Goal: Task Accomplishment & Management: Use online tool/utility

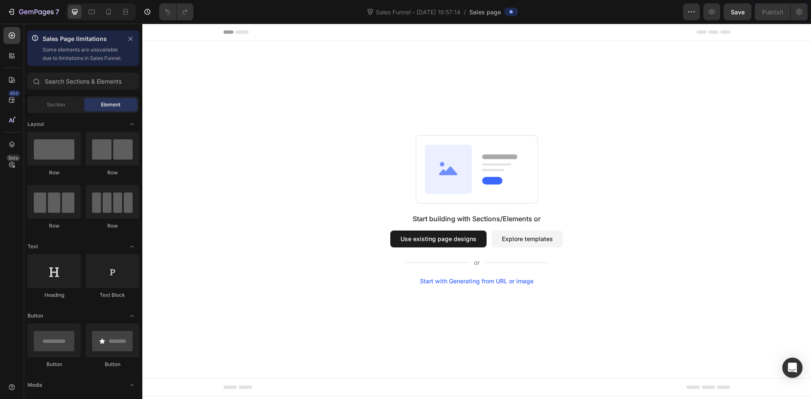
click at [527, 245] on button "Explore templates" at bounding box center [527, 239] width 71 height 17
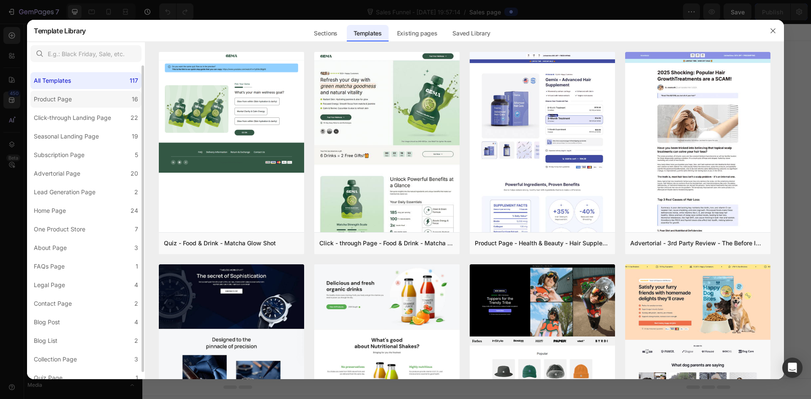
click at [73, 103] on div "Product Page" at bounding box center [54, 99] width 41 height 10
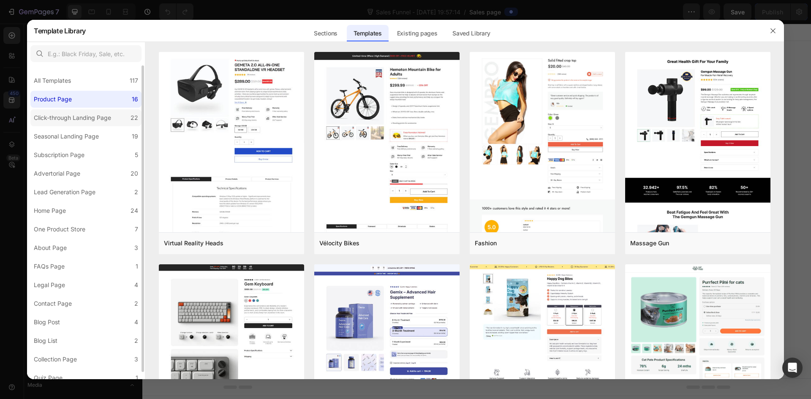
click at [71, 125] on label "Click-through Landing Page 22" at bounding box center [85, 117] width 111 height 17
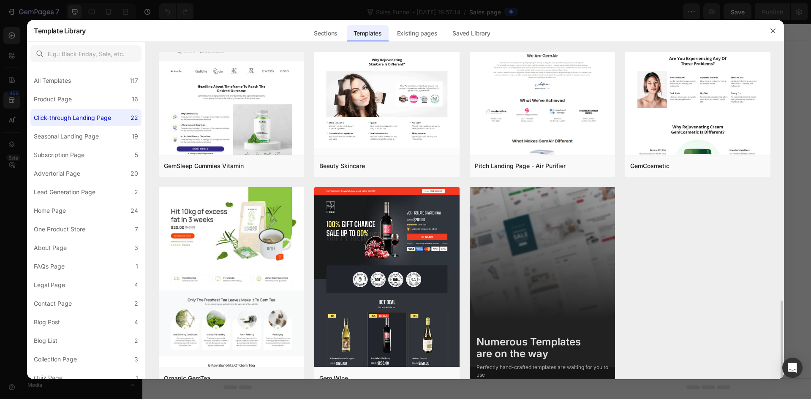
scroll to position [946, 0]
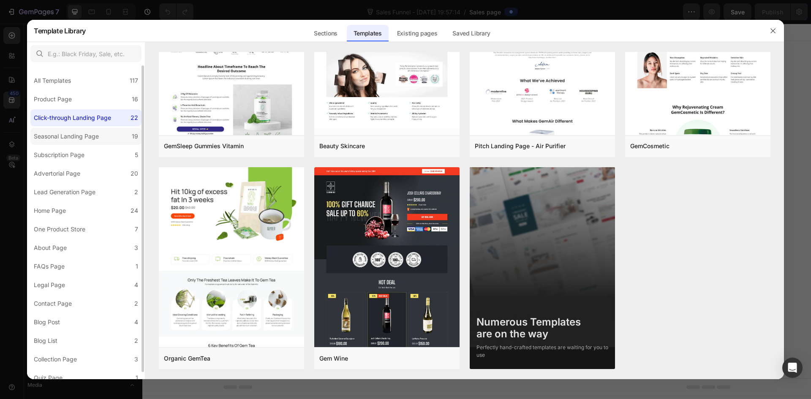
click at [85, 141] on div "Seasonal Landing Page" at bounding box center [66, 136] width 65 height 10
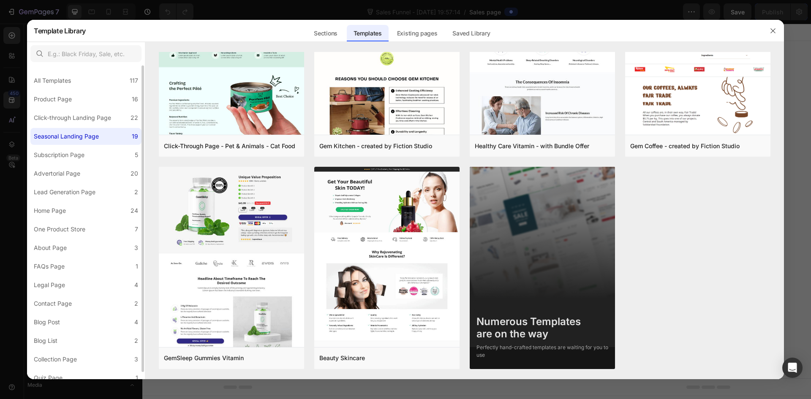
scroll to position [0, 0]
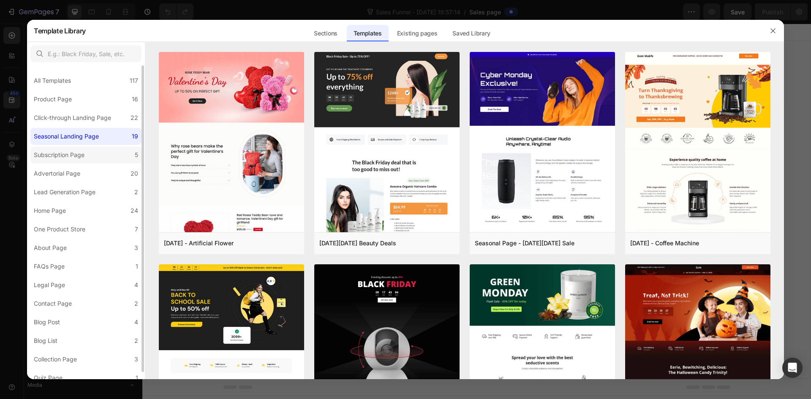
click at [83, 160] on div "Subscription Page" at bounding box center [59, 155] width 51 height 10
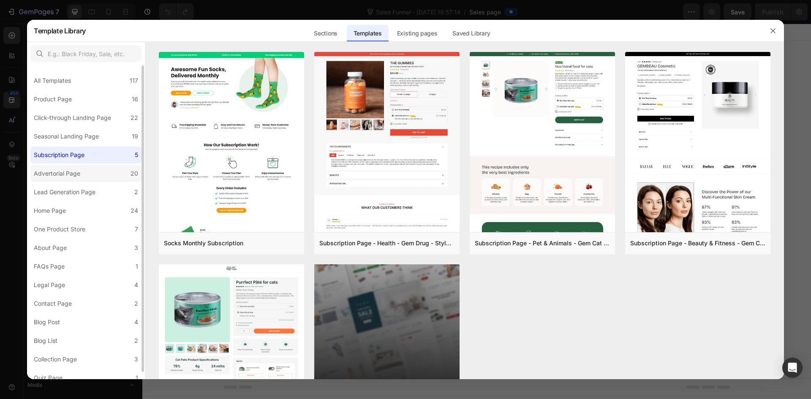
click at [87, 171] on label "Advertorial Page 20" at bounding box center [85, 173] width 111 height 17
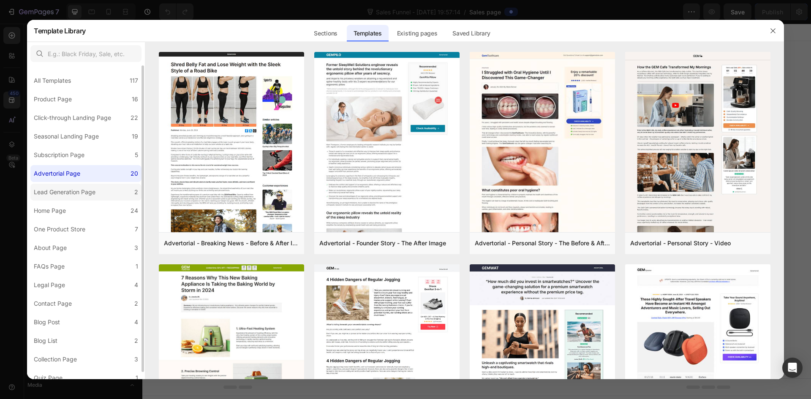
click at [87, 196] on div "Lead Generation Page" at bounding box center [65, 192] width 62 height 10
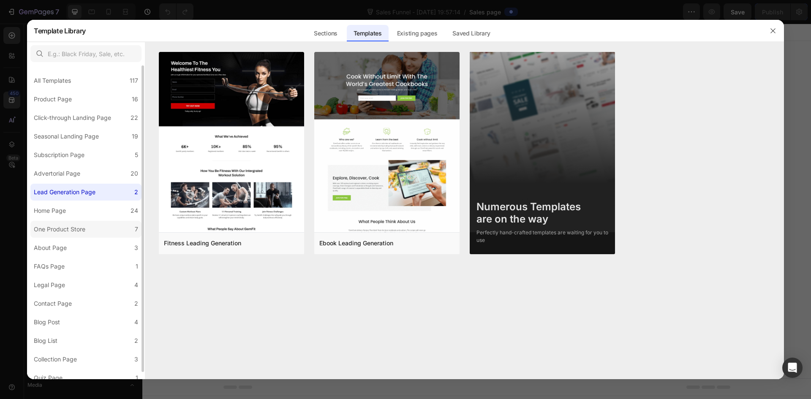
click at [90, 233] on label "One Product Store 7" at bounding box center [85, 229] width 111 height 17
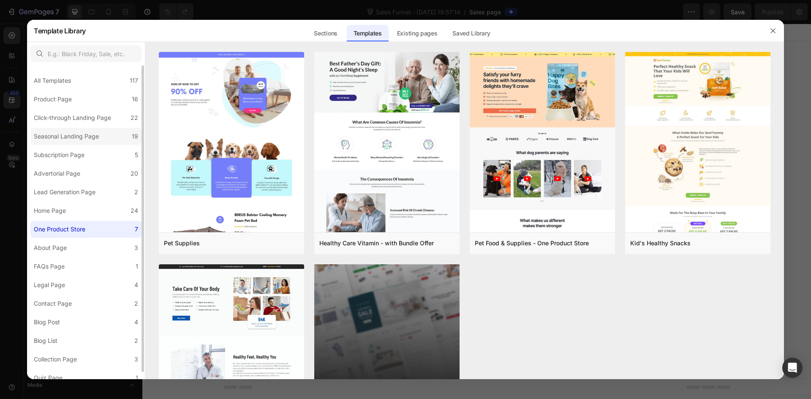
click at [63, 134] on div "Seasonal Landing Page" at bounding box center [66, 136] width 65 height 10
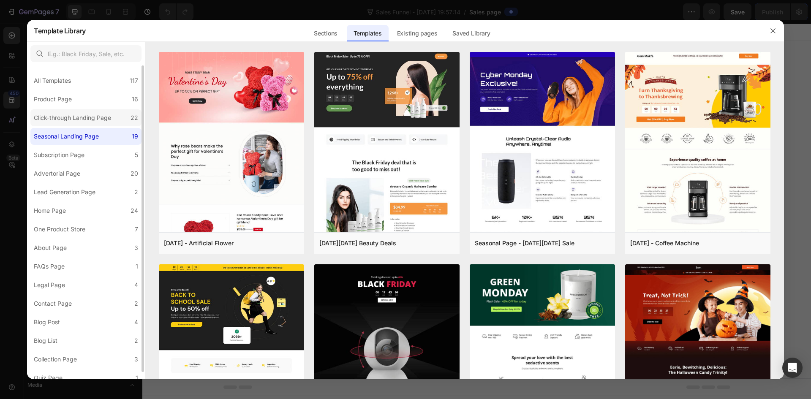
click at [63, 119] on div "Click-through Landing Page" at bounding box center [72, 118] width 77 height 10
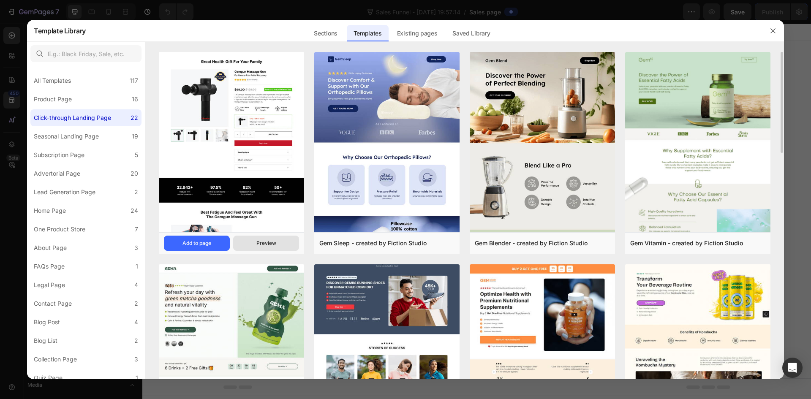
click at [277, 247] on button "Preview" at bounding box center [266, 243] width 66 height 15
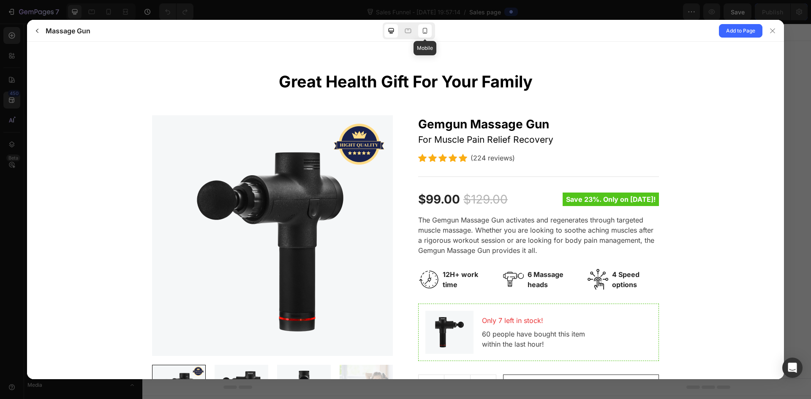
click at [424, 30] on icon at bounding box center [425, 31] width 8 height 8
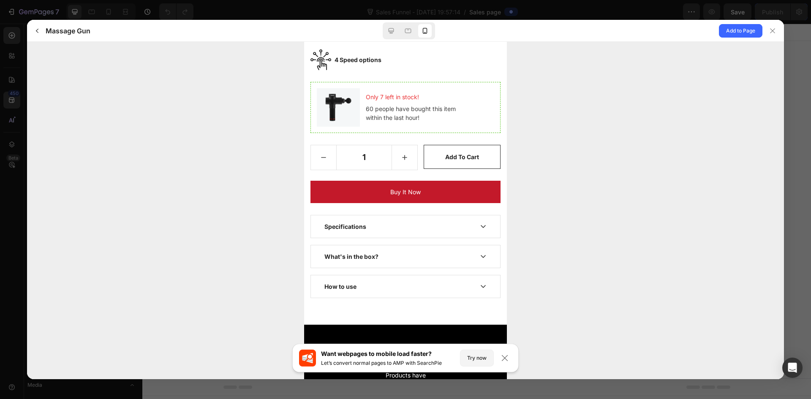
scroll to position [590, 0]
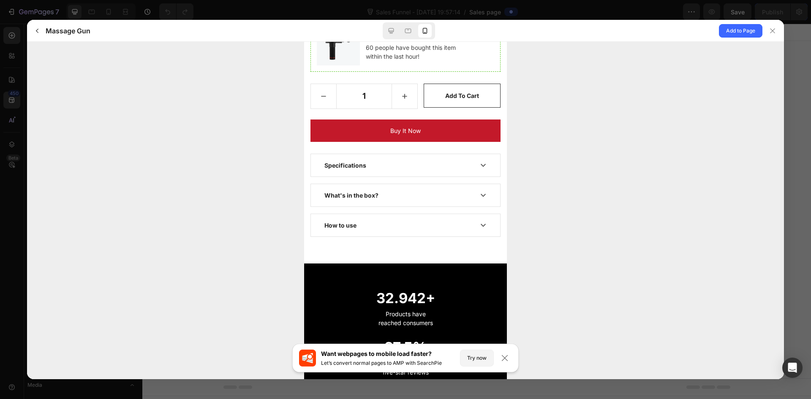
click at [446, 170] on div "Specifications" at bounding box center [398, 165] width 149 height 9
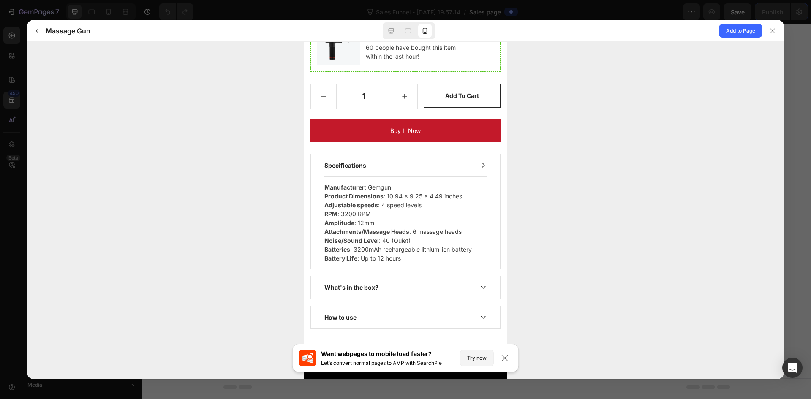
click at [446, 170] on div "Specifications" at bounding box center [398, 165] width 149 height 9
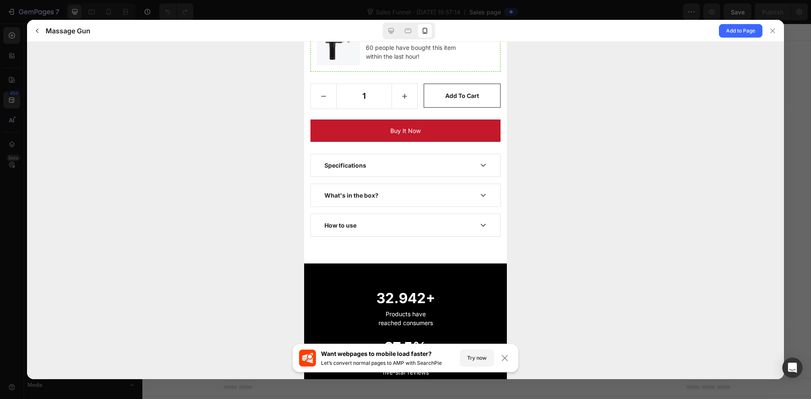
click at [443, 192] on div "What's in the box?" at bounding box center [405, 195] width 189 height 22
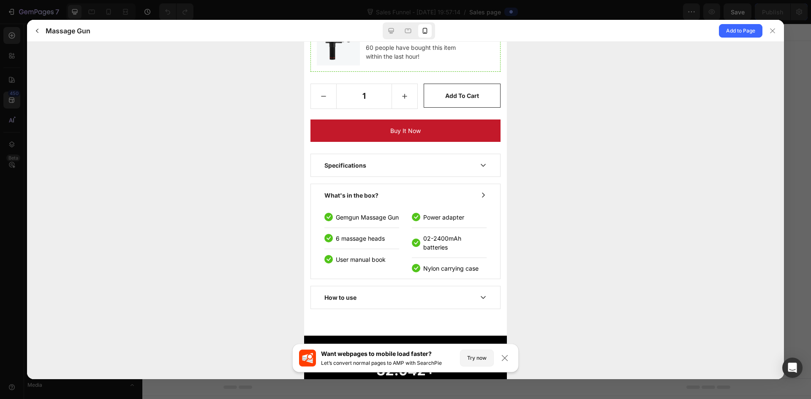
click at [443, 192] on div "What's in the box?" at bounding box center [405, 195] width 189 height 22
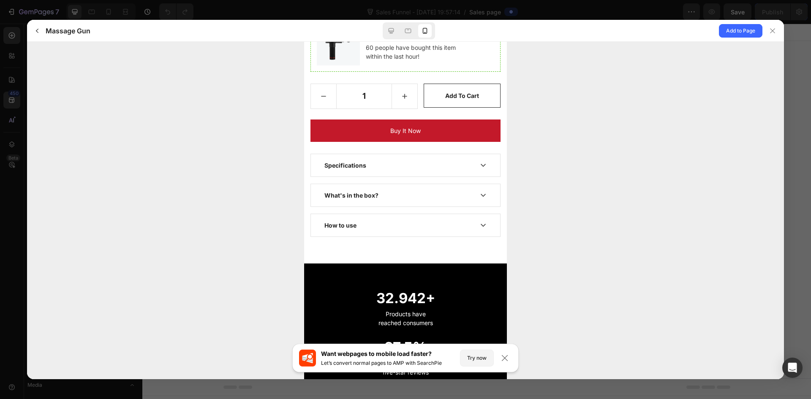
click at [434, 225] on div "How to use" at bounding box center [405, 225] width 189 height 22
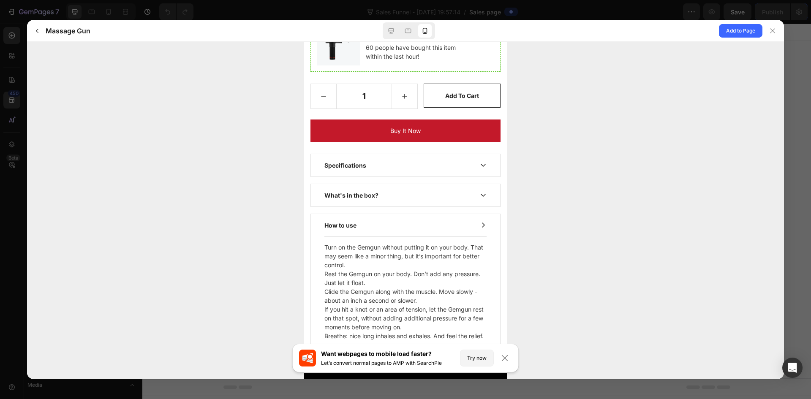
click at [434, 225] on div "How to use" at bounding box center [405, 225] width 189 height 22
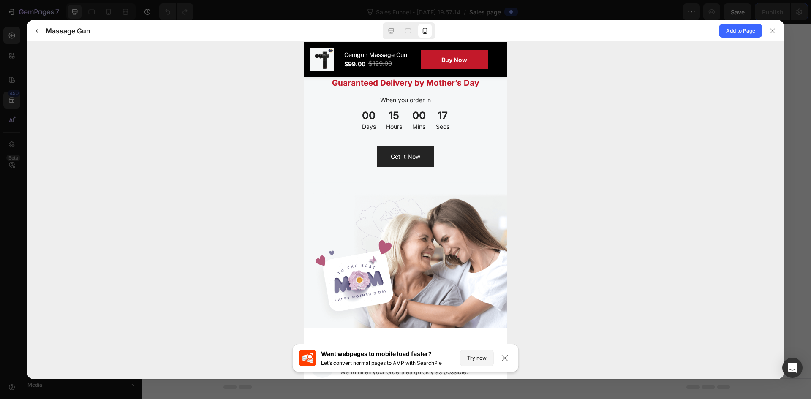
scroll to position [3032, 0]
click at [402, 163] on button "Get It Now" at bounding box center [405, 157] width 57 height 21
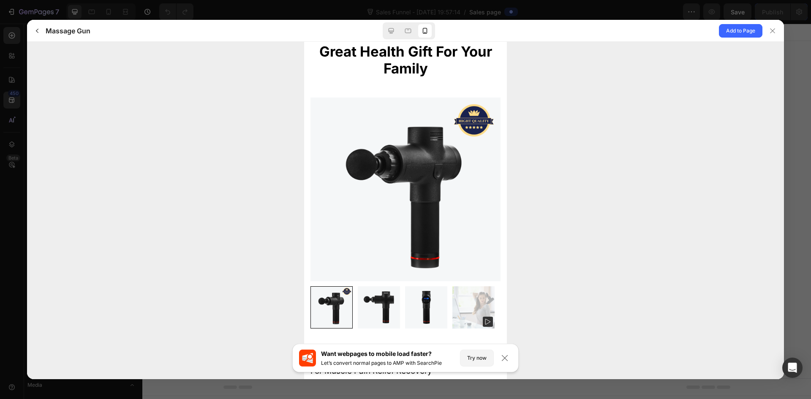
scroll to position [0, 0]
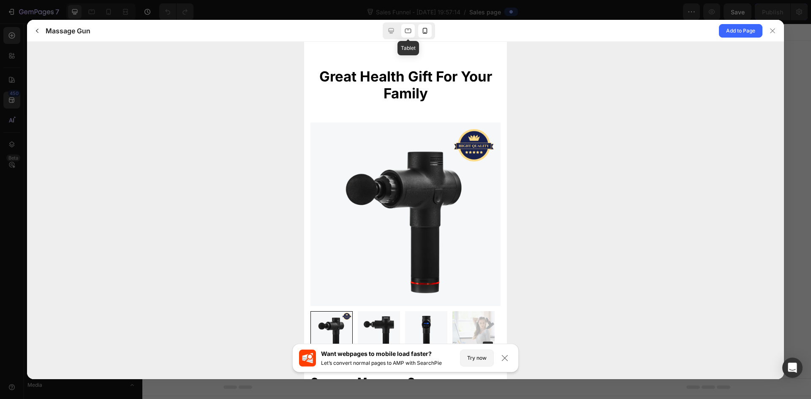
click at [403, 32] on div at bounding box center [408, 31] width 14 height 14
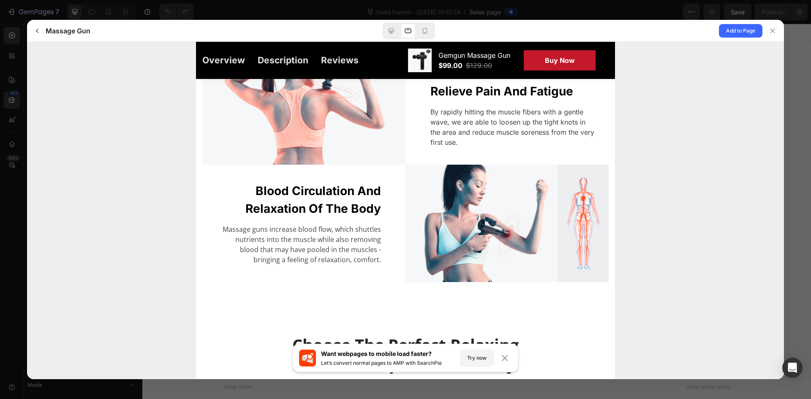
scroll to position [881, 0]
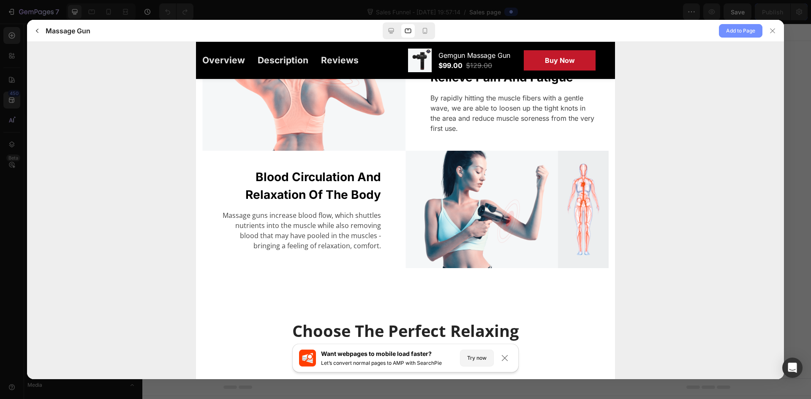
click at [742, 34] on span "Add to Page" at bounding box center [740, 31] width 29 height 10
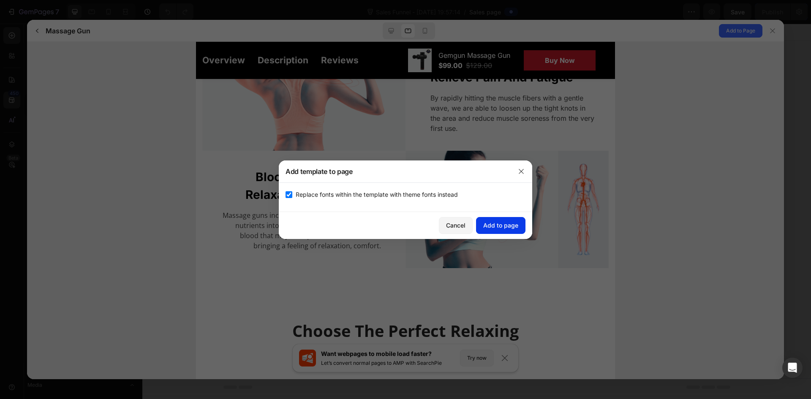
click at [498, 230] on button "Add to page" at bounding box center [500, 225] width 49 height 17
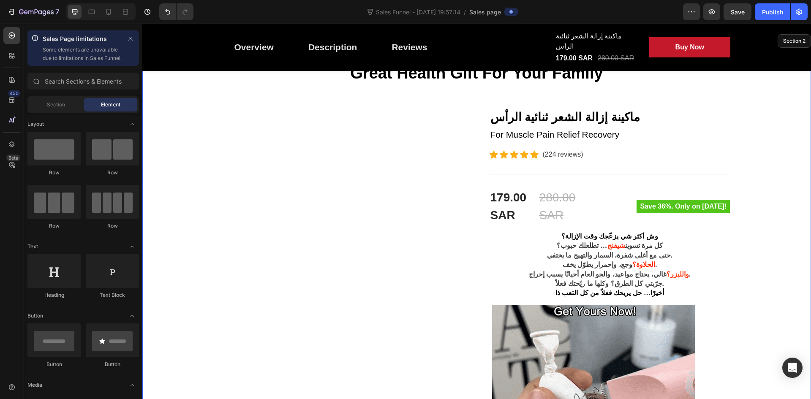
scroll to position [24, 0]
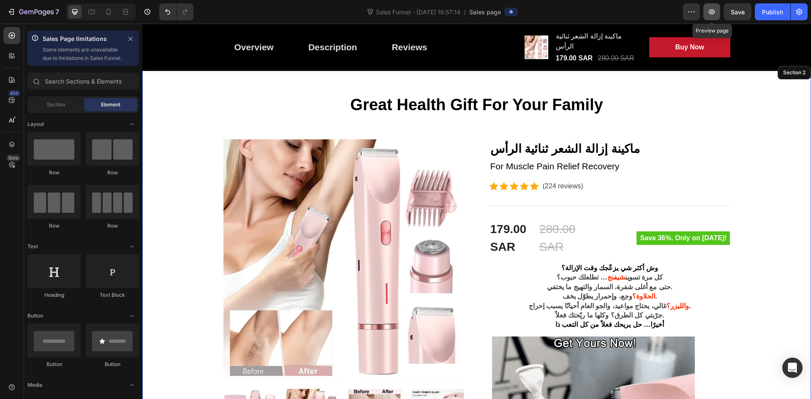
click at [717, 17] on button "button" at bounding box center [711, 11] width 17 height 17
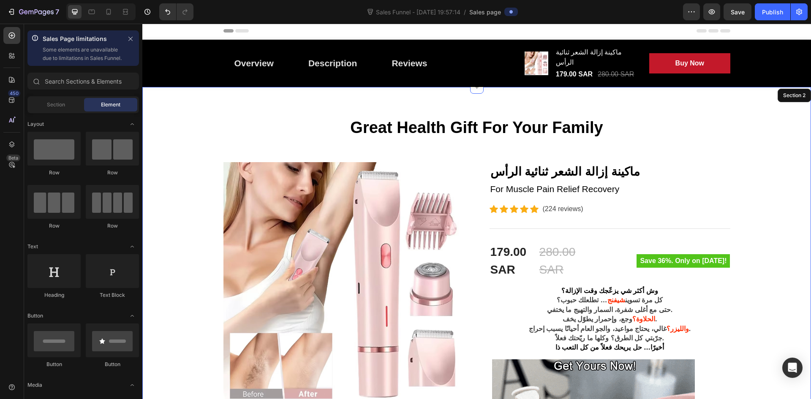
scroll to position [0, 0]
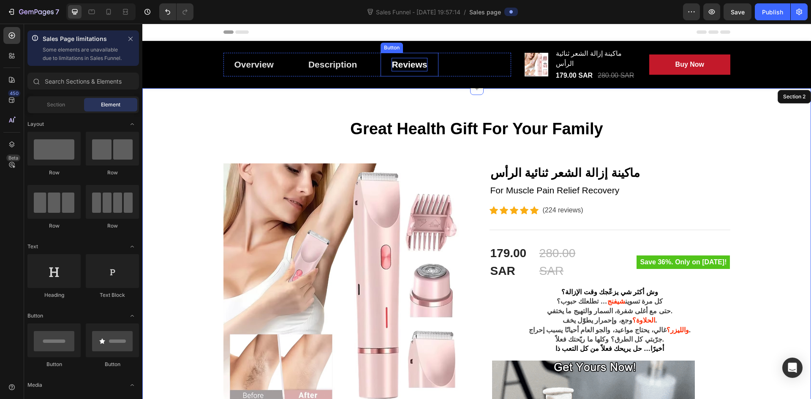
click at [403, 63] on div "Reviews" at bounding box center [408, 65] width 35 height 14
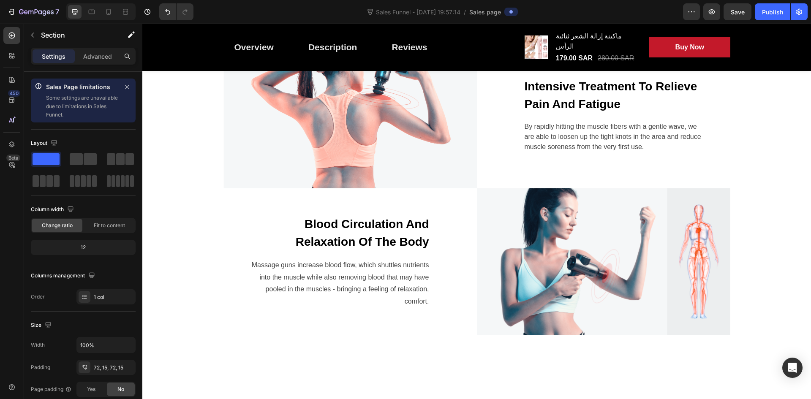
scroll to position [2153, 0]
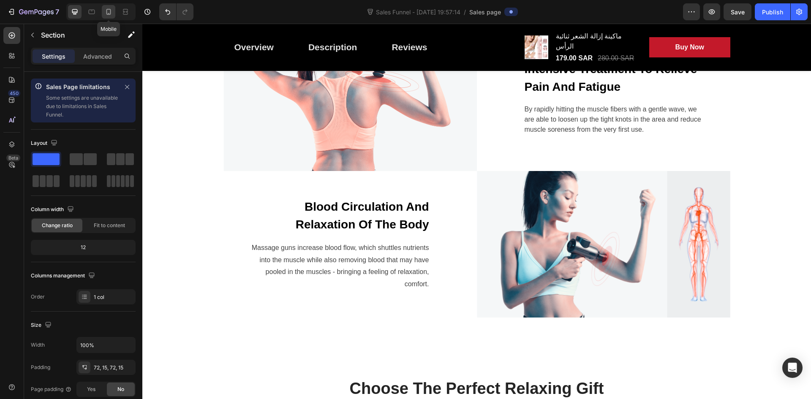
click at [110, 10] on icon at bounding box center [108, 12] width 5 height 6
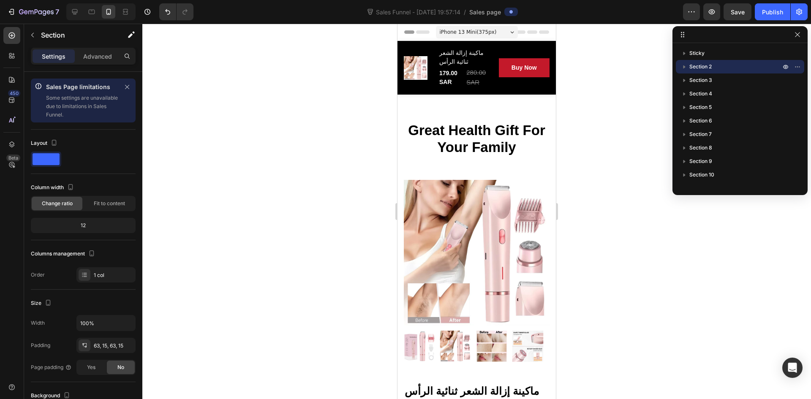
click at [467, 150] on p "Great Health Gift For Your Family" at bounding box center [477, 138] width 144 height 33
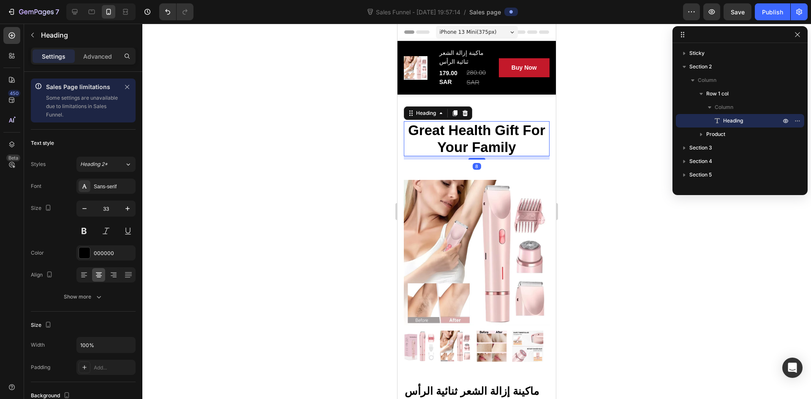
click at [457, 141] on p "Great Health Gift For Your Family" at bounding box center [477, 138] width 144 height 33
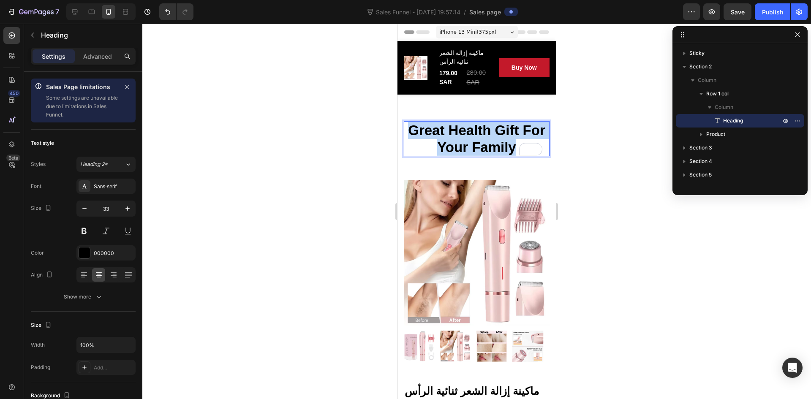
click at [457, 141] on p "Great Health Gift For Your Family" at bounding box center [477, 138] width 144 height 33
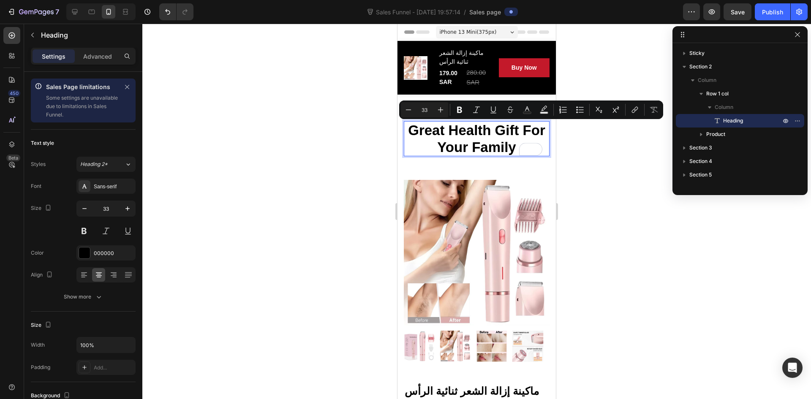
click at [609, 176] on div at bounding box center [476, 211] width 669 height 375
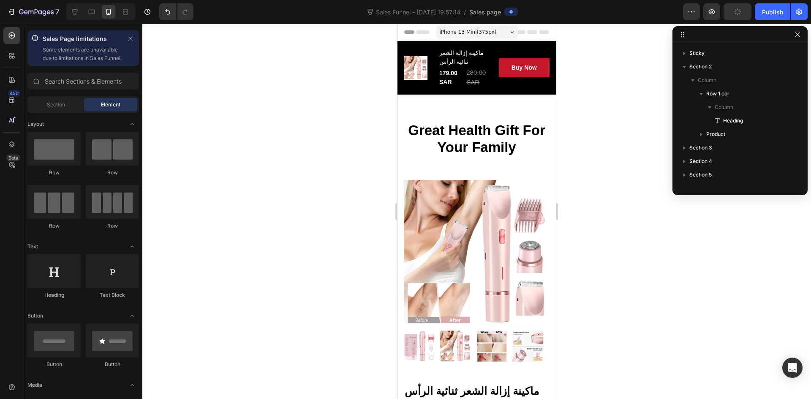
click at [507, 30] on div "iPhone 13 Mini ( 375 px)" at bounding box center [477, 32] width 82 height 13
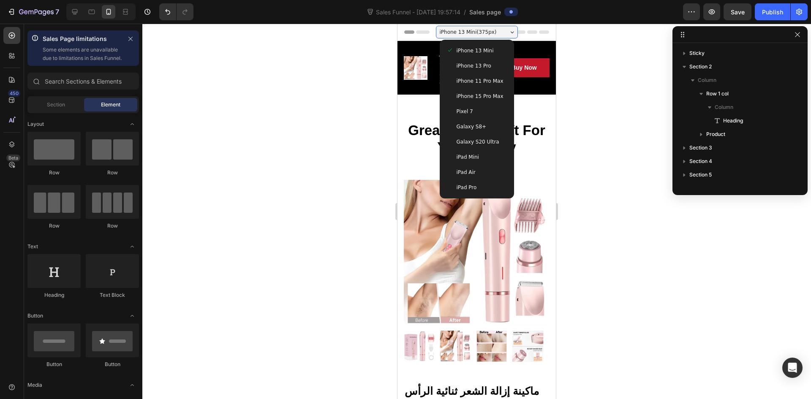
click at [596, 151] on div at bounding box center [476, 211] width 669 height 375
click at [497, 32] on div "iPhone 13 Mini ( 375 px)" at bounding box center [477, 32] width 82 height 13
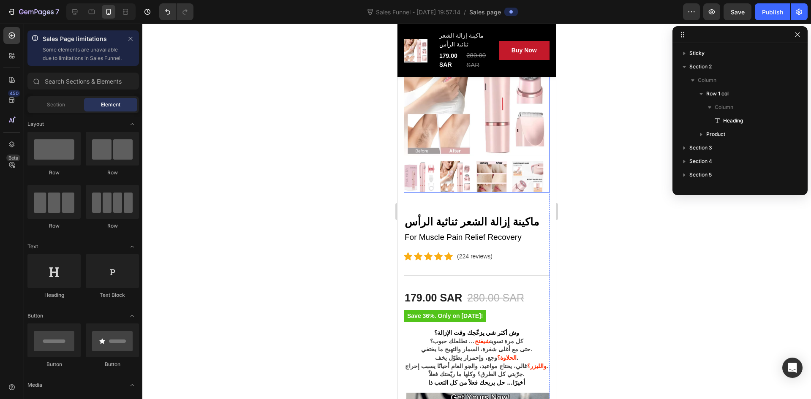
scroll to position [169, 0]
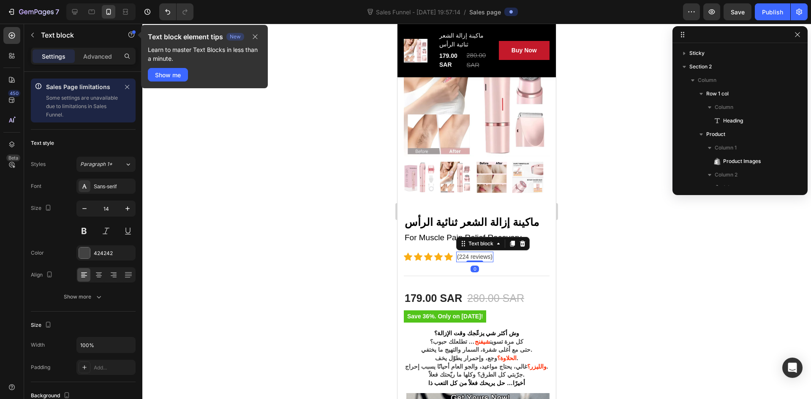
click at [473, 253] on p "(224 reviews)" at bounding box center [474, 257] width 35 height 9
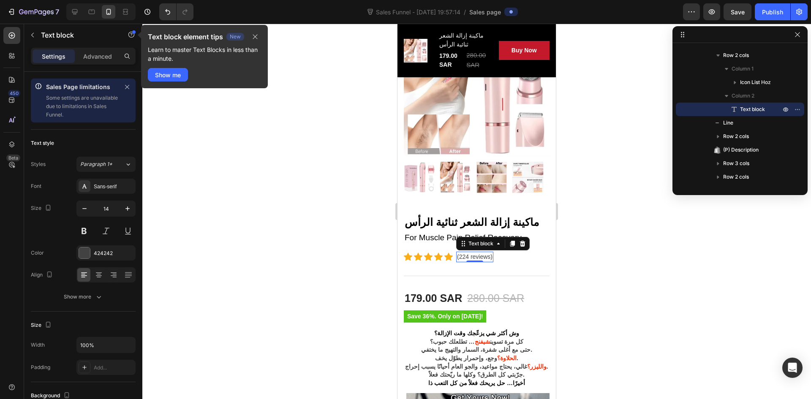
click at [624, 291] on div at bounding box center [476, 211] width 669 height 375
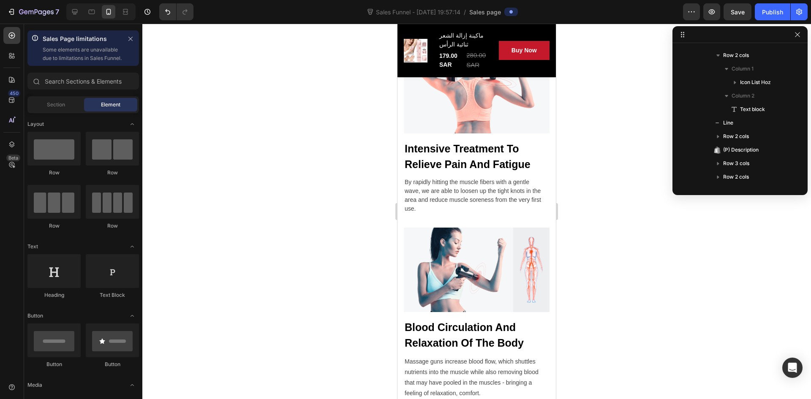
scroll to position [2322, 0]
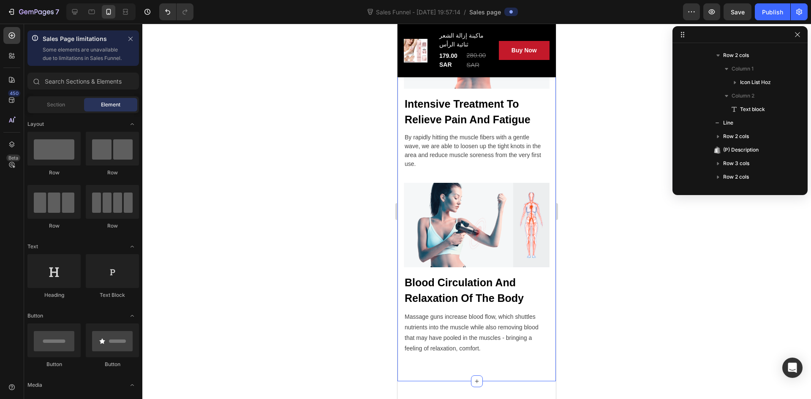
click at [465, 144] on p "By rapidly hitting the muscle fibers with a gentle wave, we are able to loosen …" at bounding box center [477, 150] width 144 height 35
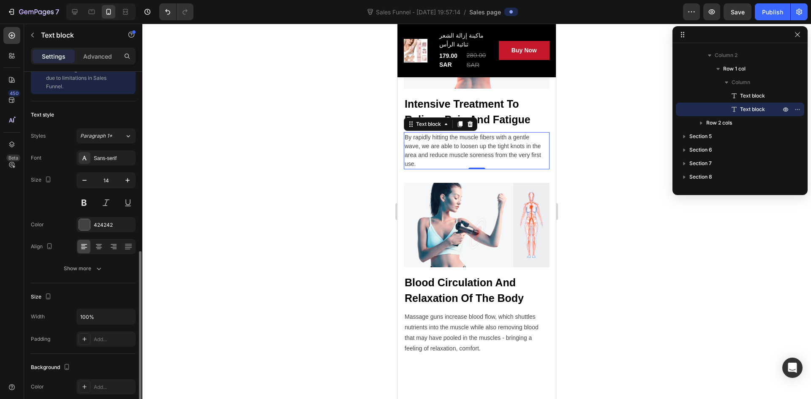
scroll to position [0, 0]
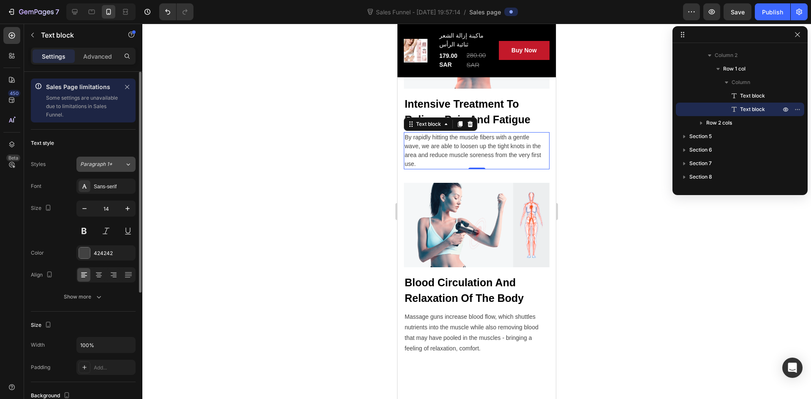
click at [116, 164] on div "Paragraph 1*" at bounding box center [102, 164] width 44 height 8
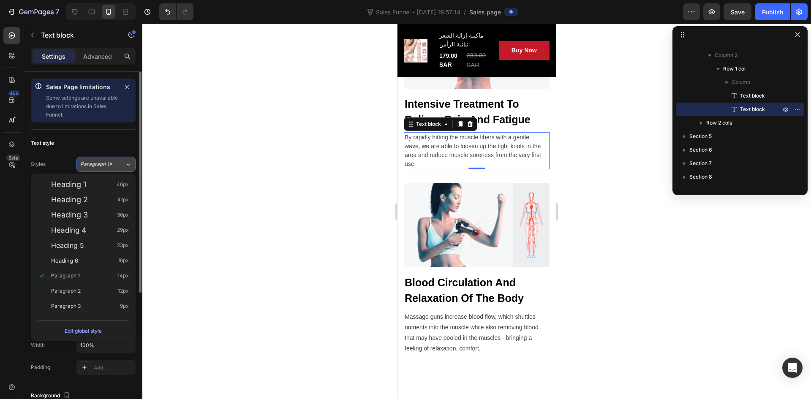
click at [116, 164] on div "Paragraph 1*" at bounding box center [102, 164] width 44 height 8
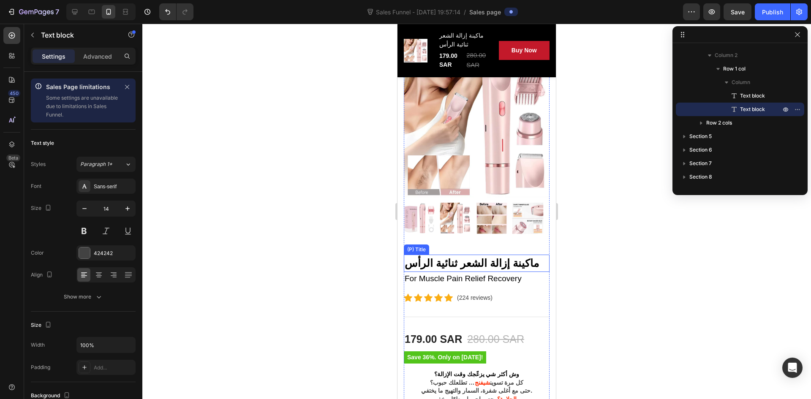
scroll to position [130, 0]
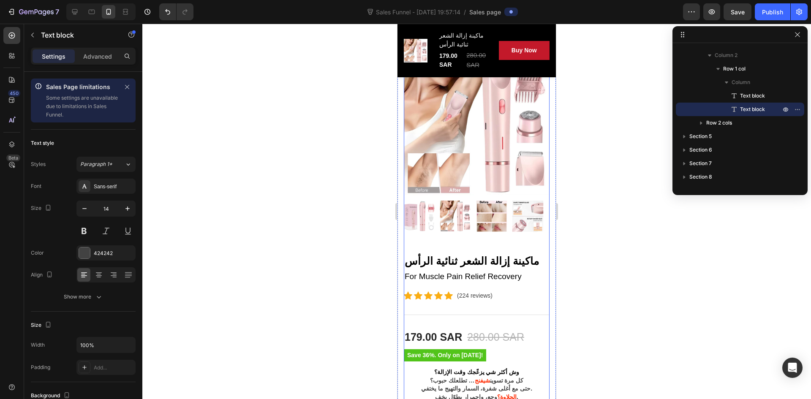
click at [461, 225] on img at bounding box center [455, 216] width 31 height 31
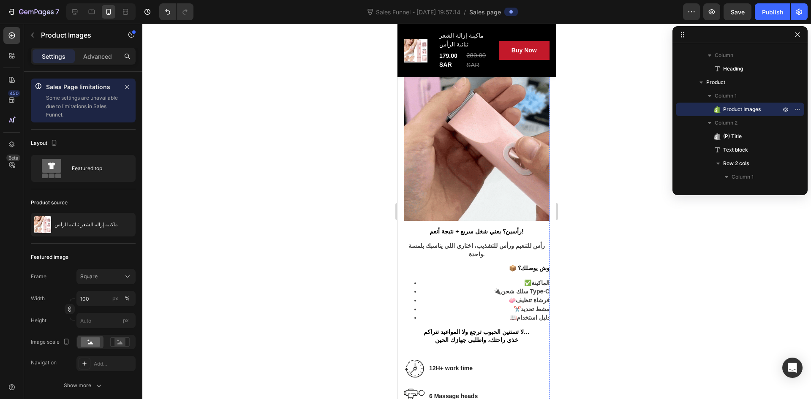
scroll to position [1308, 0]
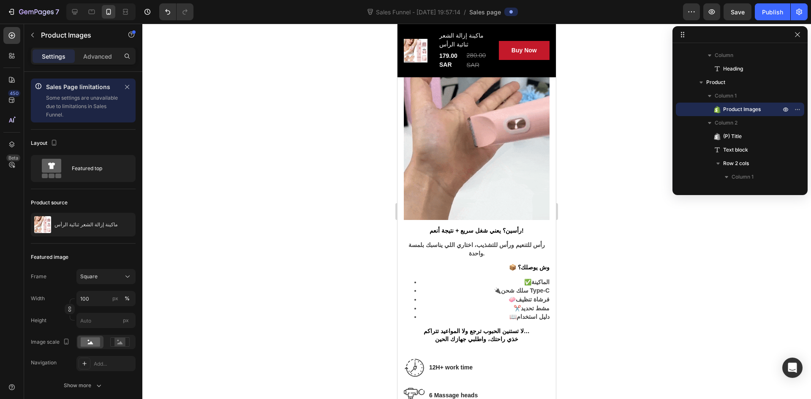
click at [590, 196] on div at bounding box center [476, 211] width 669 height 375
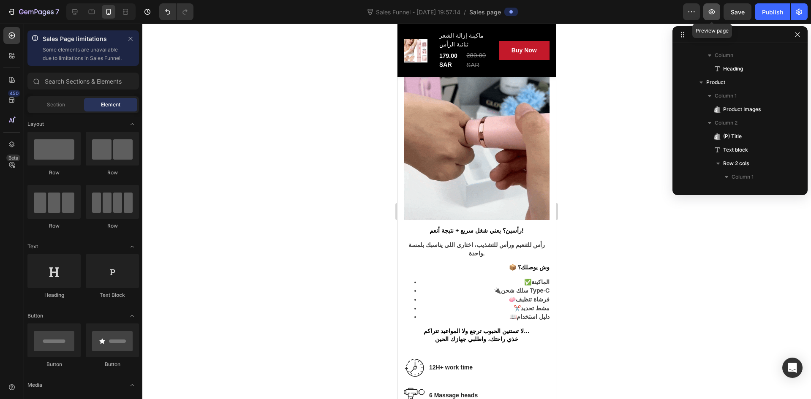
click at [715, 11] on icon "button" at bounding box center [712, 11] width 6 height 5
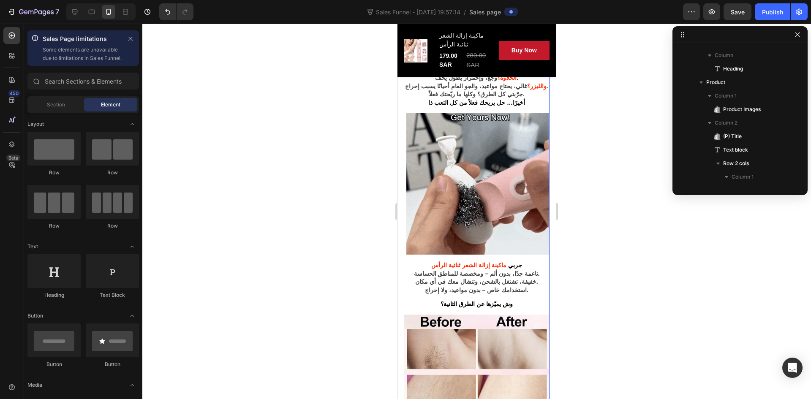
scroll to position [447, 0]
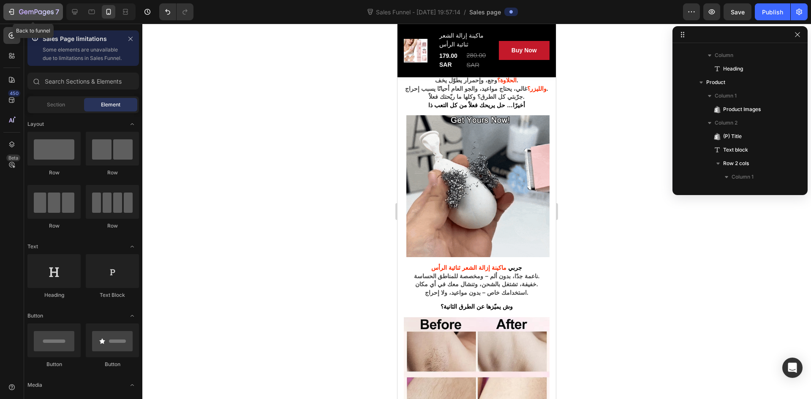
click at [10, 7] on div "7" at bounding box center [33, 12] width 52 height 10
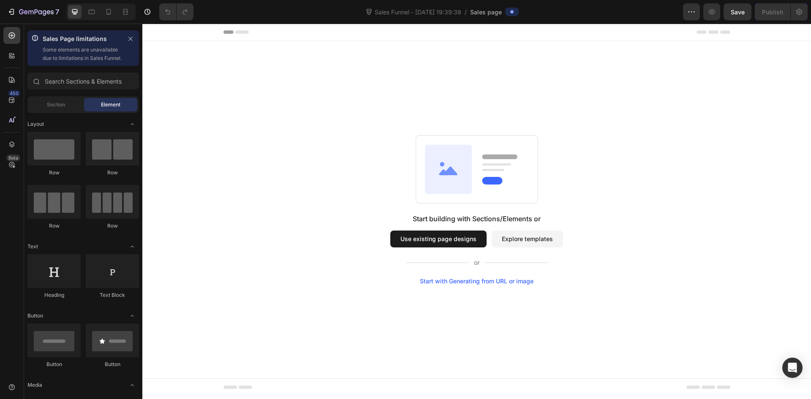
click at [450, 243] on button "Use existing page designs" at bounding box center [438, 239] width 96 height 17
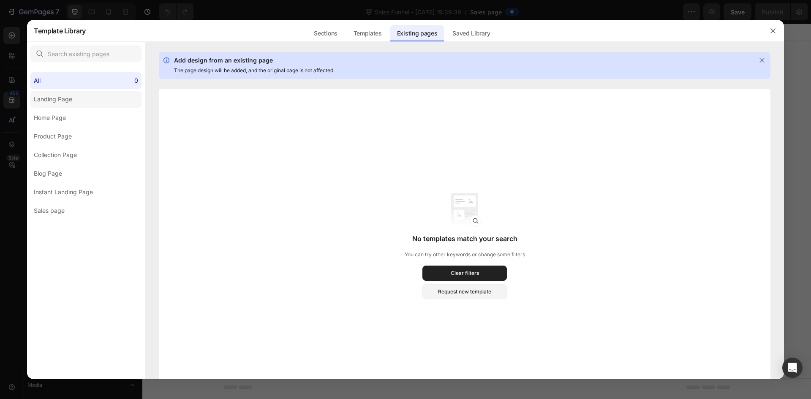
click at [68, 99] on div "Landing Page" at bounding box center [53, 99] width 38 height 10
click at [773, 31] on icon "button" at bounding box center [772, 30] width 7 height 7
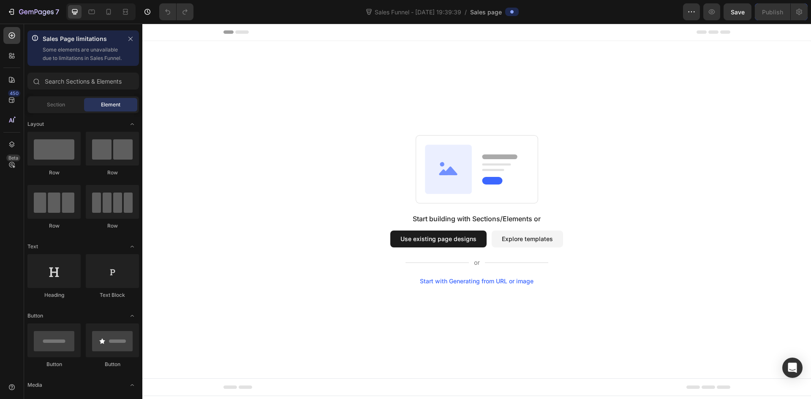
click at [516, 244] on button "Explore templates" at bounding box center [527, 239] width 71 height 17
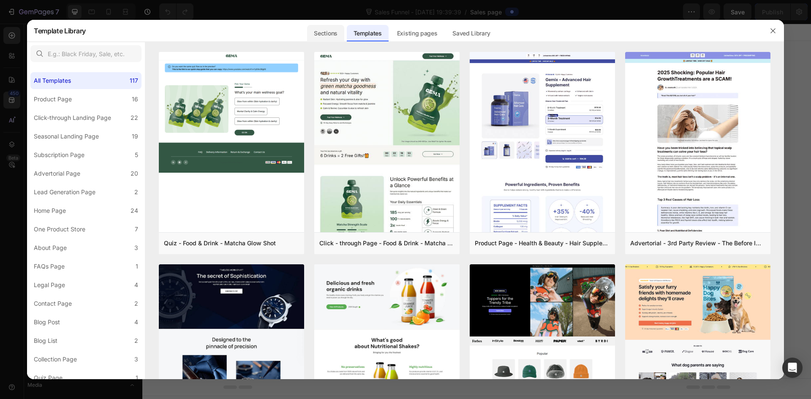
click at [309, 38] on div "Sections" at bounding box center [325, 33] width 37 height 17
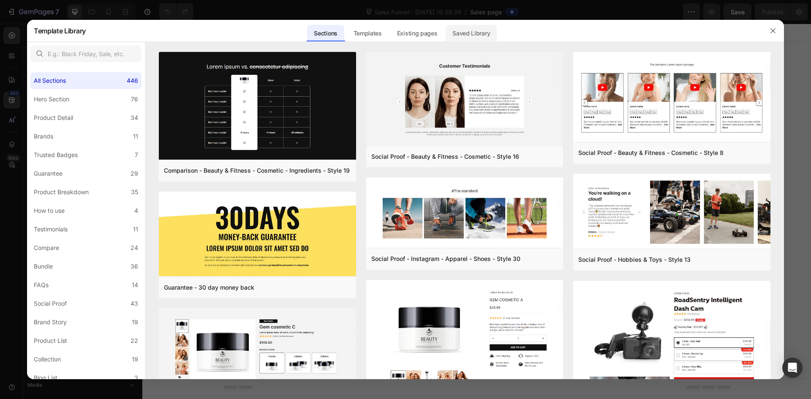
click at [485, 33] on div "Saved Library" at bounding box center [471, 33] width 51 height 17
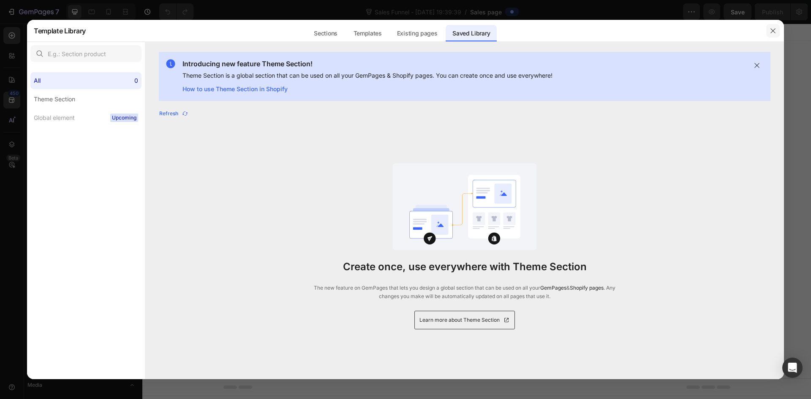
click at [772, 30] on icon "button" at bounding box center [772, 30] width 7 height 7
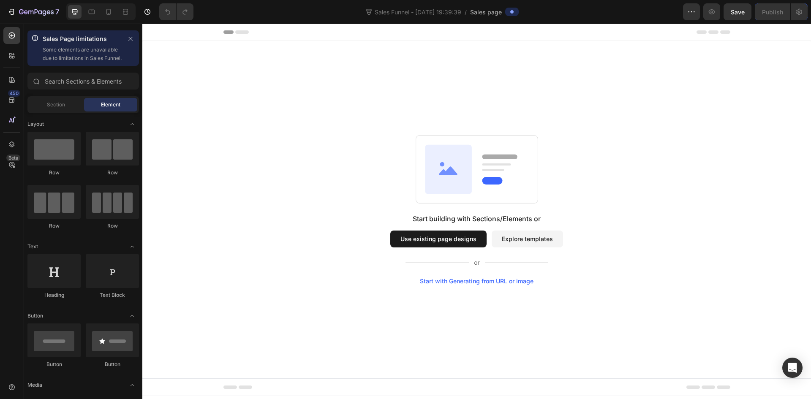
drag, startPoint x: 372, startPoint y: 237, endPoint x: 468, endPoint y: 235, distance: 96.3
click at [468, 234] on div "Start building with Sections/Elements or Use existing page designs Explore temp…" at bounding box center [477, 210] width 608 height 150
click at [455, 239] on button "Use existing page designs" at bounding box center [438, 239] width 96 height 17
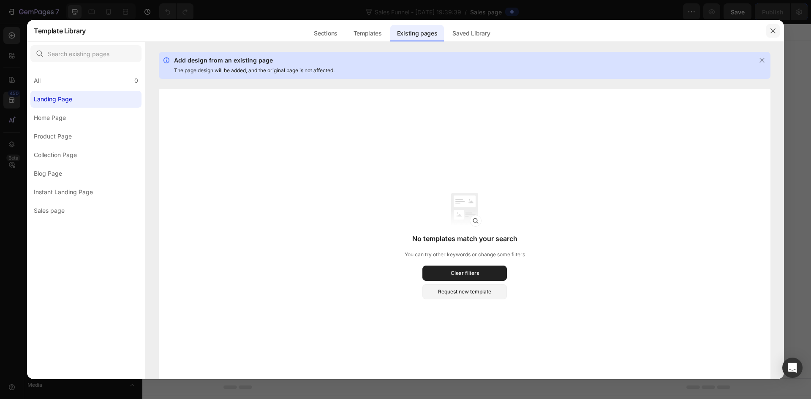
click at [772, 30] on icon "button" at bounding box center [772, 30] width 5 height 5
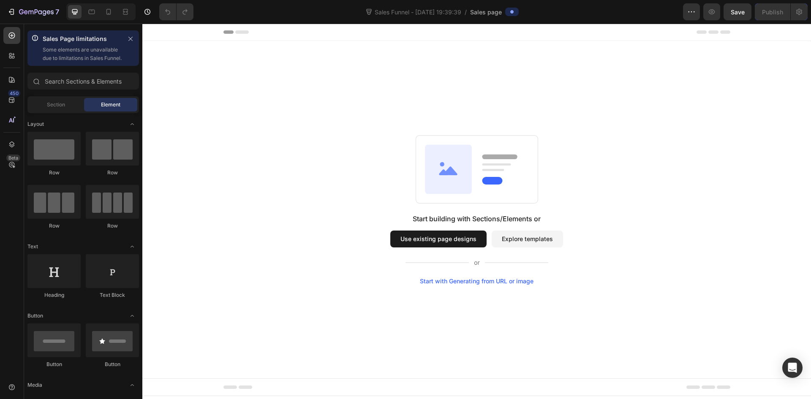
click at [477, 165] on rect at bounding box center [477, 169] width 122 height 68
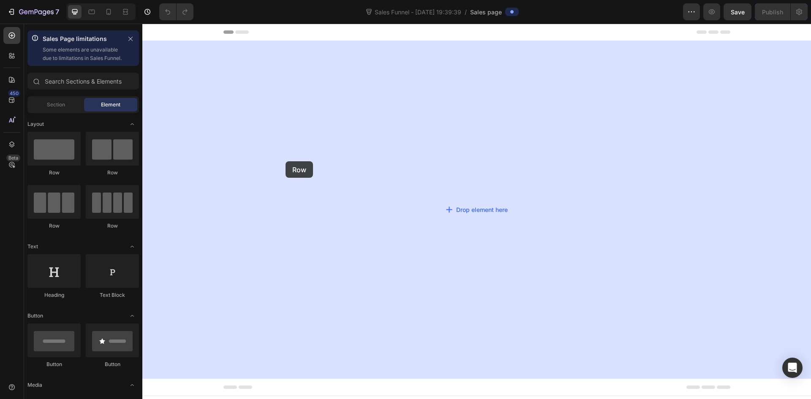
drag, startPoint x: 251, startPoint y: 188, endPoint x: 302, endPoint y: 189, distance: 50.3
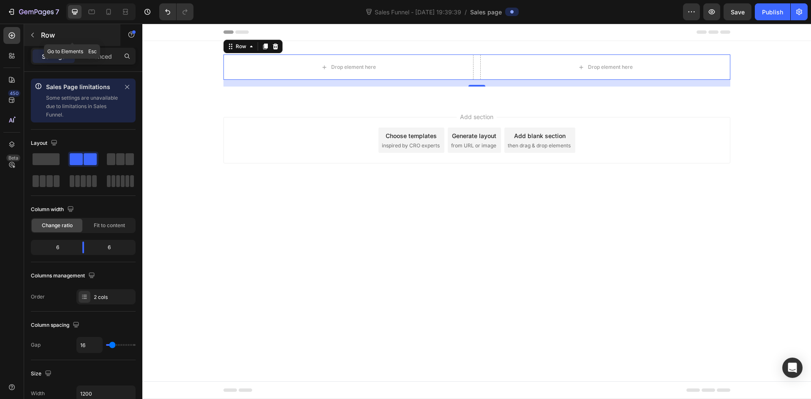
click at [35, 36] on icon "button" at bounding box center [32, 35] width 7 height 7
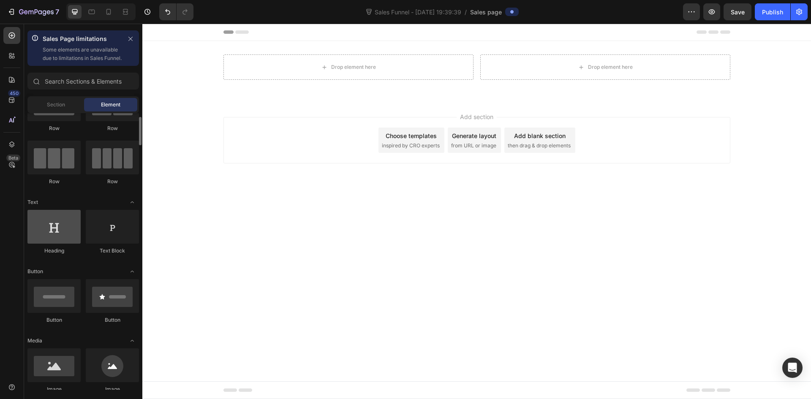
scroll to position [43, 0]
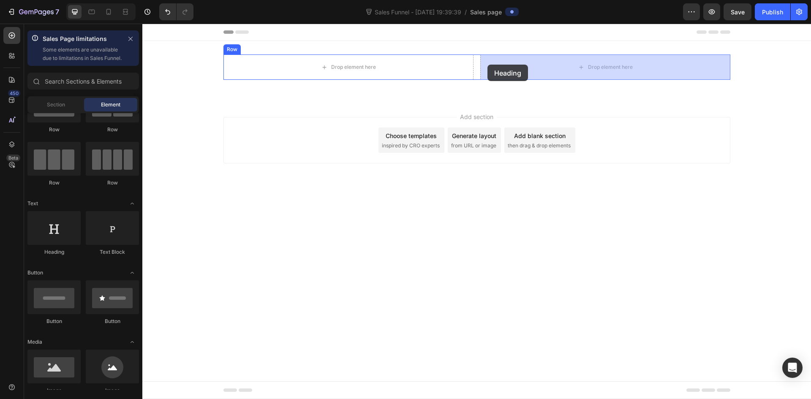
drag, startPoint x: 199, startPoint y: 271, endPoint x: 487, endPoint y: 65, distance: 354.5
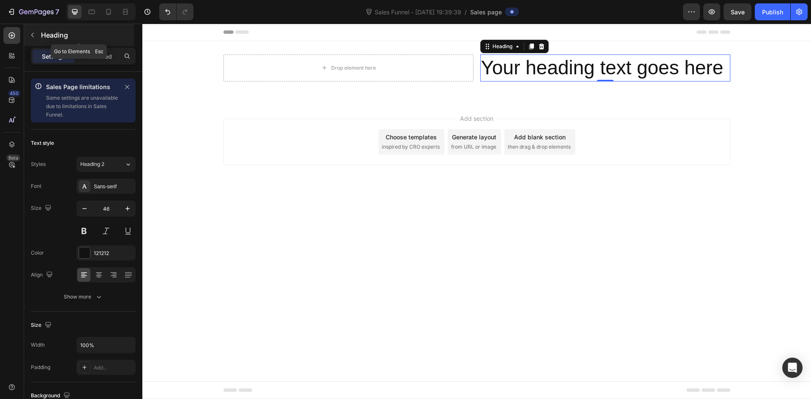
click at [35, 35] on icon "button" at bounding box center [32, 35] width 7 height 7
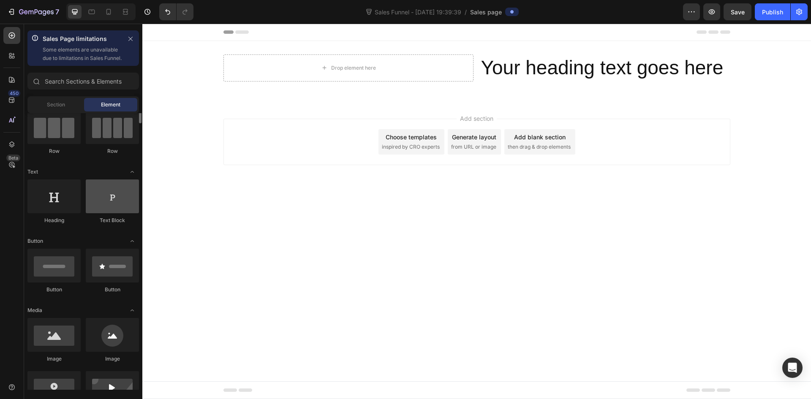
scroll to position [0, 0]
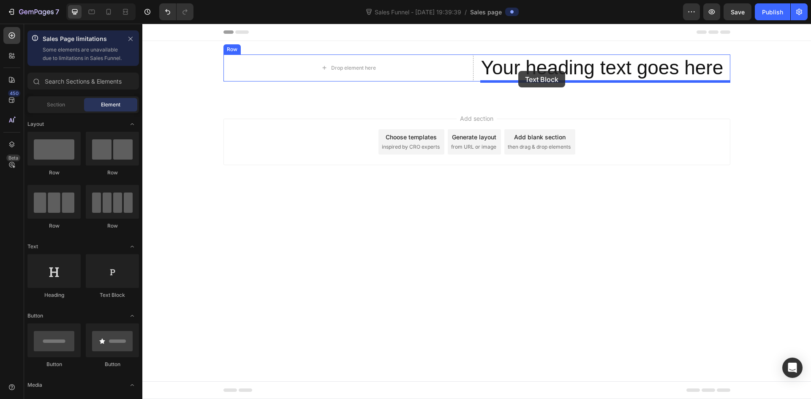
drag, startPoint x: 259, startPoint y: 309, endPoint x: 518, endPoint y: 71, distance: 352.1
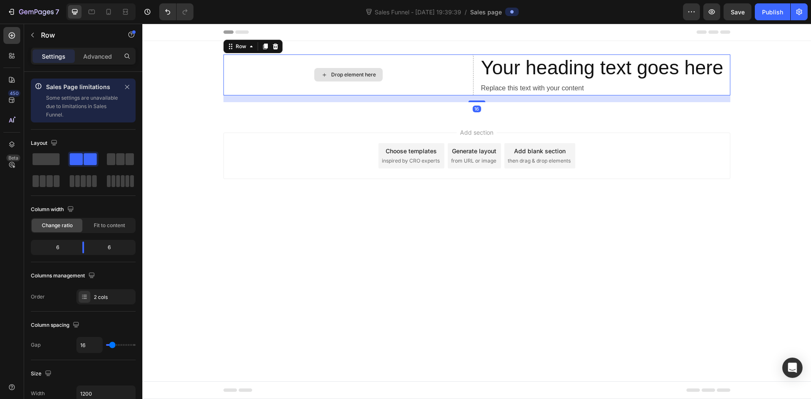
click at [369, 82] on div "Drop element here" at bounding box center [348, 74] width 250 height 41
click at [281, 68] on div "Drop element here" at bounding box center [348, 74] width 250 height 41
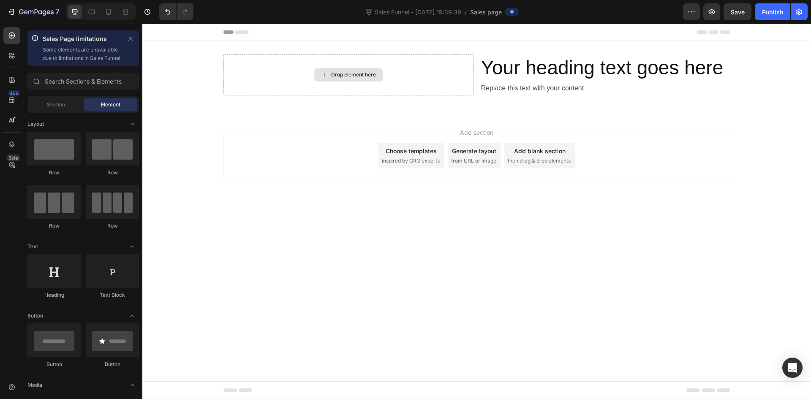
click at [322, 71] on div "Drop element here" at bounding box center [348, 75] width 68 height 14
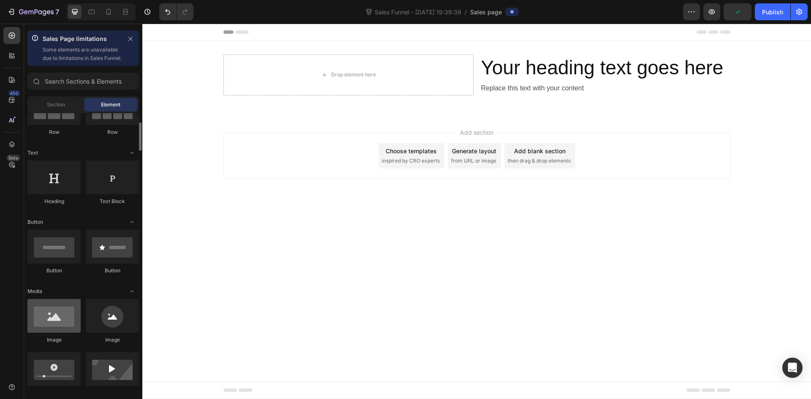
scroll to position [94, 0]
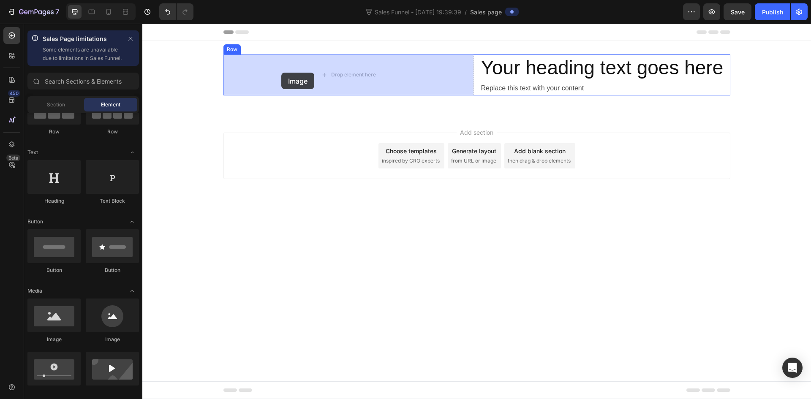
drag, startPoint x: 193, startPoint y: 344, endPoint x: 281, endPoint y: 73, distance: 285.7
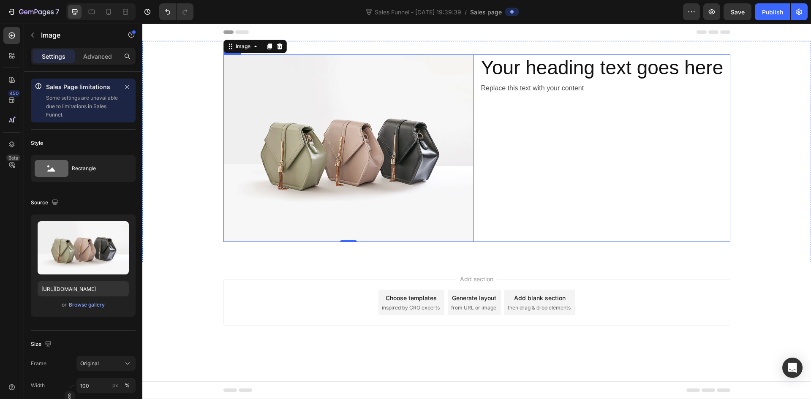
click at [533, 120] on div "Your heading text goes here Heading Replace this text with your content Text Bl…" at bounding box center [605, 148] width 250 height 188
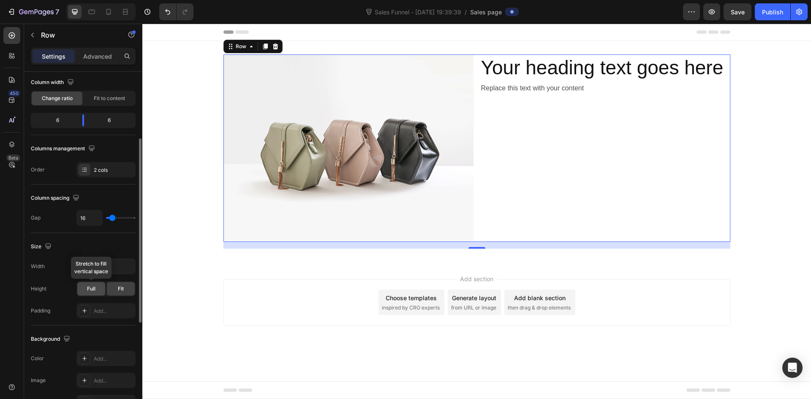
scroll to position [0, 0]
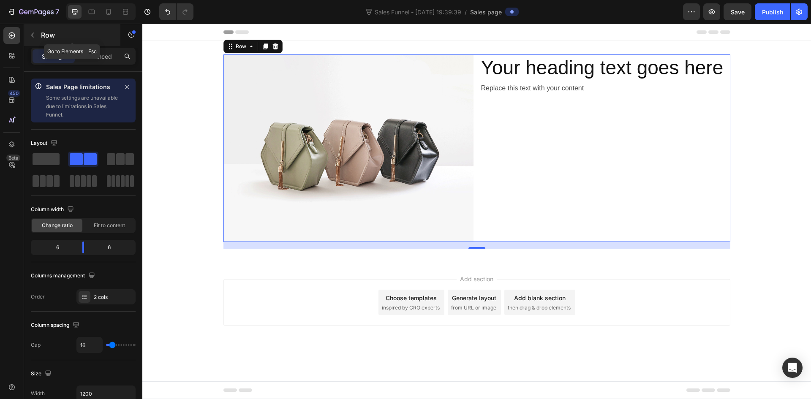
click at [28, 35] on button "button" at bounding box center [33, 35] width 14 height 14
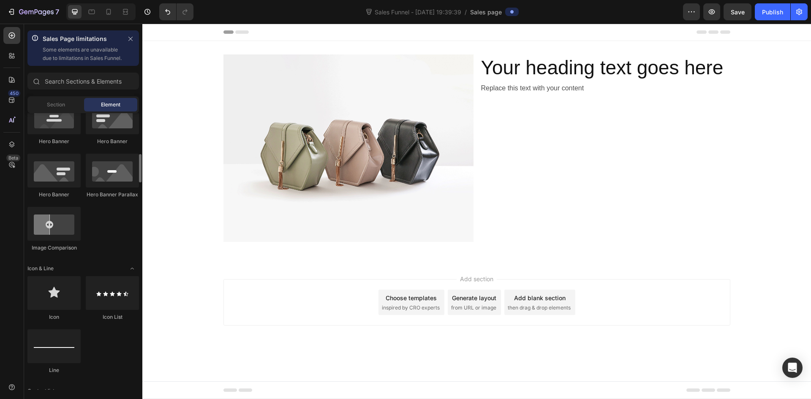
scroll to position [399, 0]
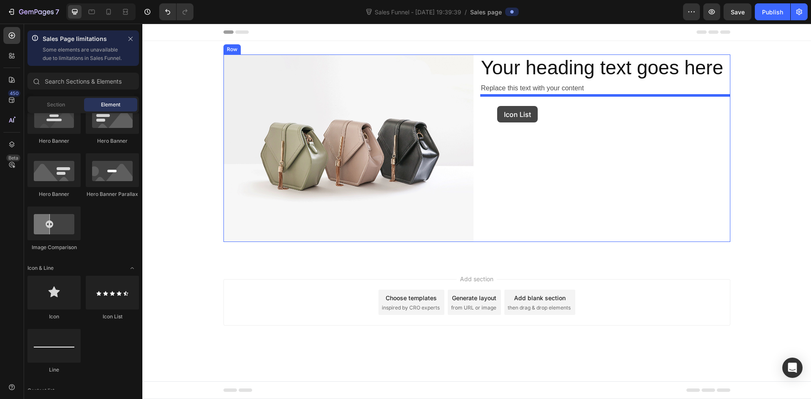
drag, startPoint x: 246, startPoint y: 322, endPoint x: 497, endPoint y: 106, distance: 331.2
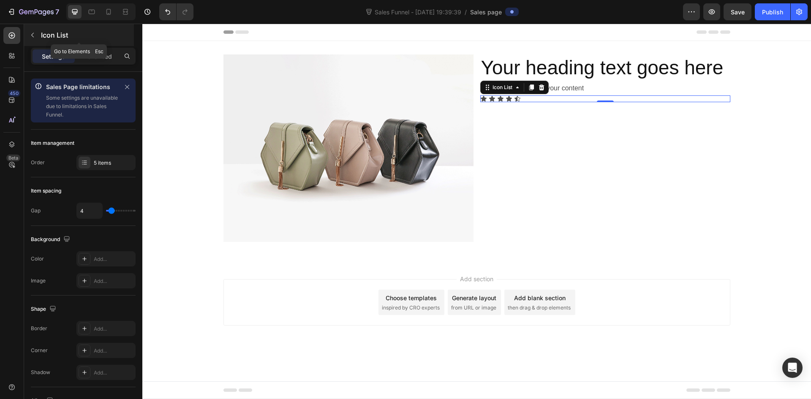
click at [31, 35] on icon "button" at bounding box center [32, 35] width 7 height 7
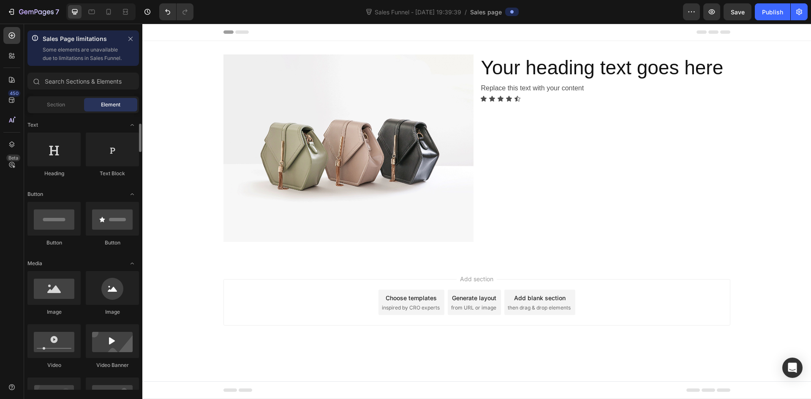
scroll to position [0, 0]
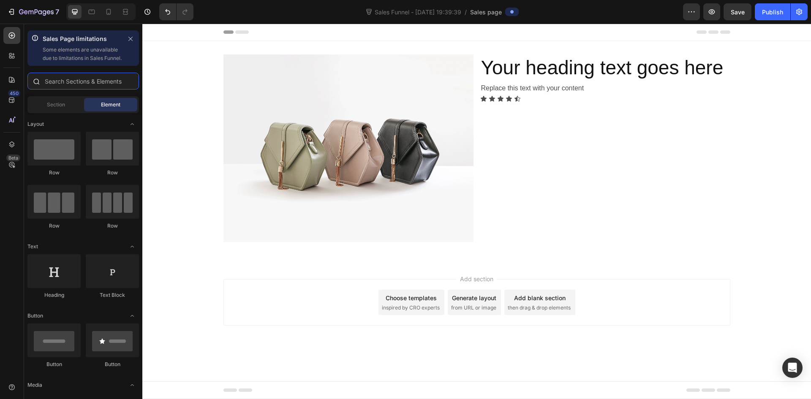
click at [70, 90] on input "text" at bounding box center [82, 81] width 111 height 17
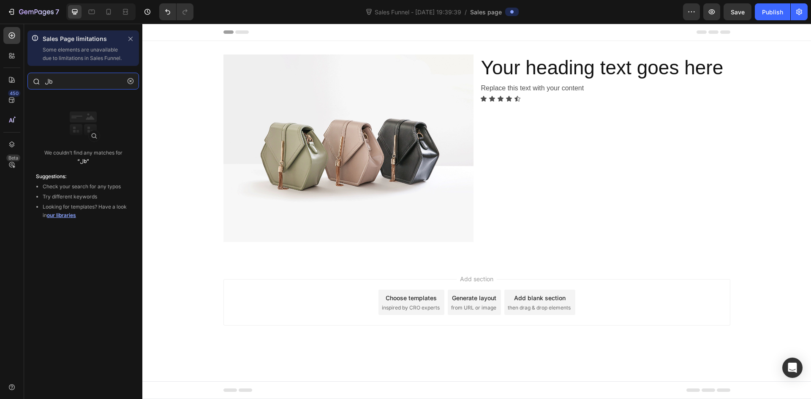
type input "ل"
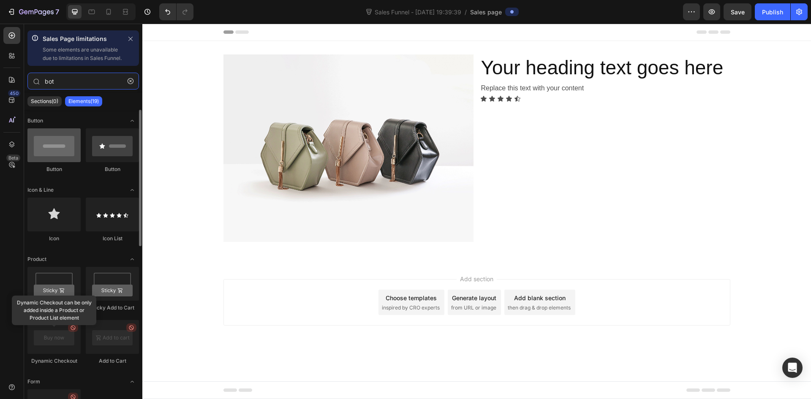
type input "bot"
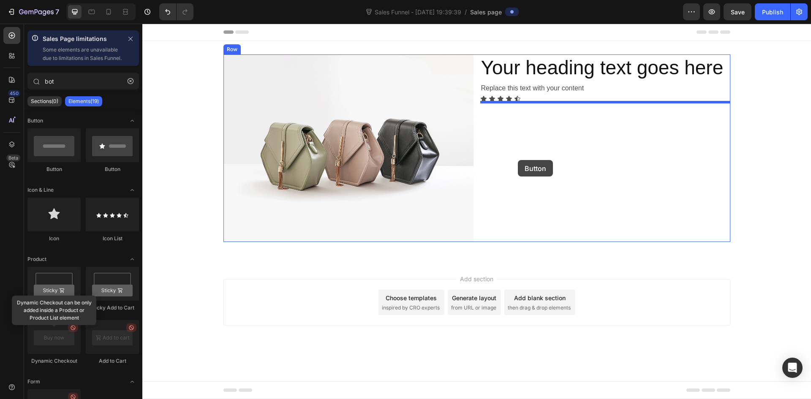
drag, startPoint x: 345, startPoint y: 179, endPoint x: 518, endPoint y: 160, distance: 173.3
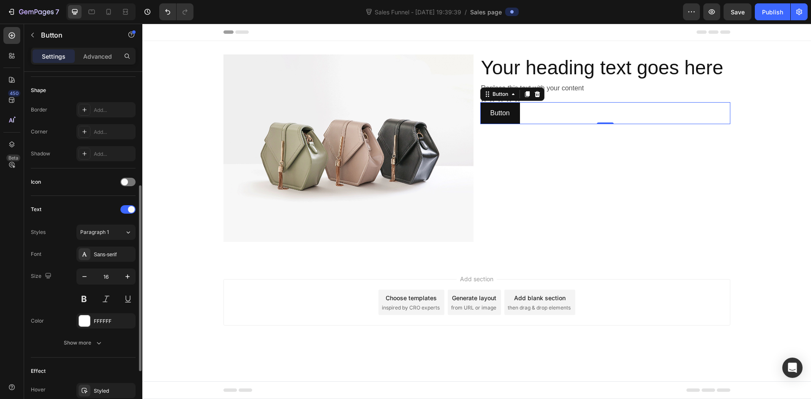
scroll to position [216, 0]
click at [102, 231] on span "Paragraph 1" at bounding box center [94, 232] width 29 height 8
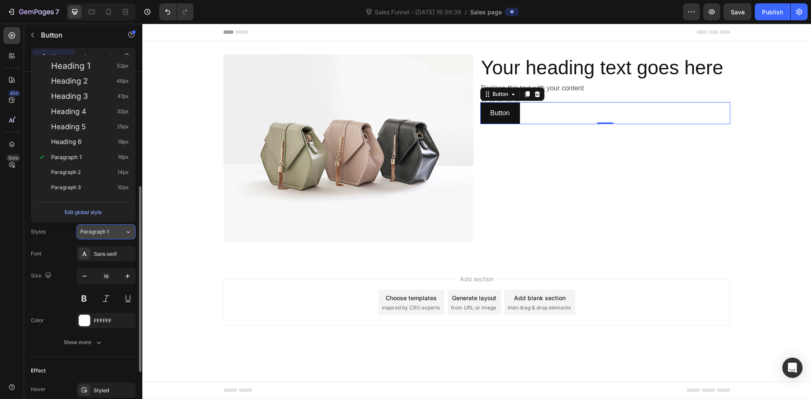
click at [102, 231] on span "Paragraph 1" at bounding box center [94, 232] width 29 height 8
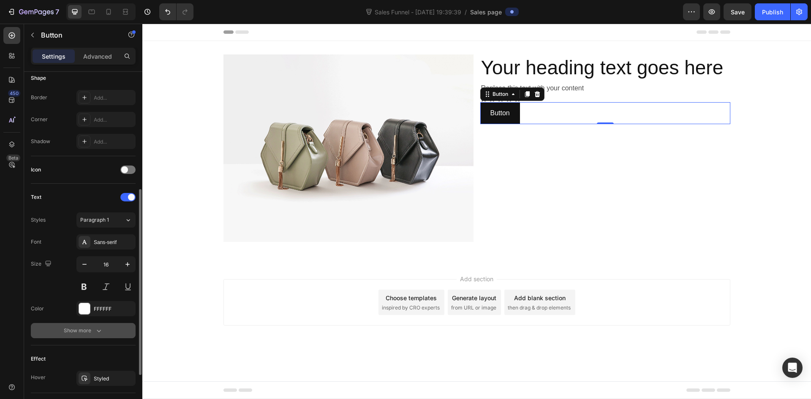
scroll to position [226, 0]
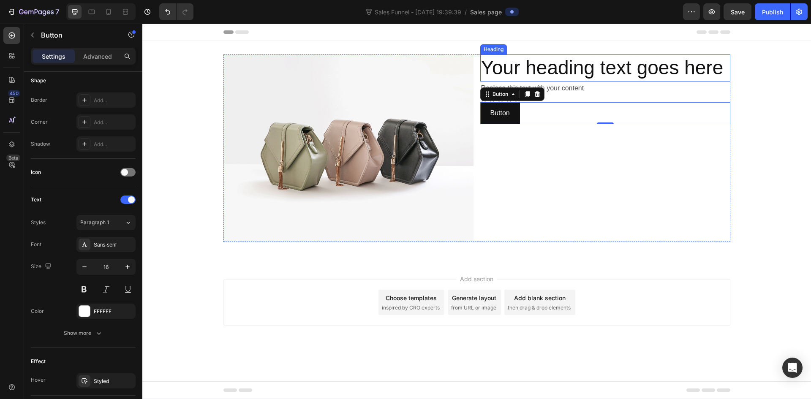
click at [549, 63] on h2 "Your heading text goes here" at bounding box center [605, 67] width 250 height 27
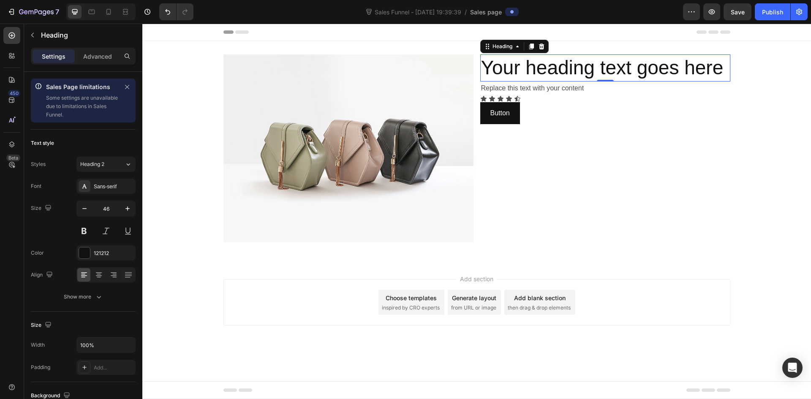
click at [536, 72] on h2 "Your heading text goes here" at bounding box center [605, 67] width 250 height 27
click at [557, 77] on p "Your heading text goes here" at bounding box center [605, 67] width 248 height 25
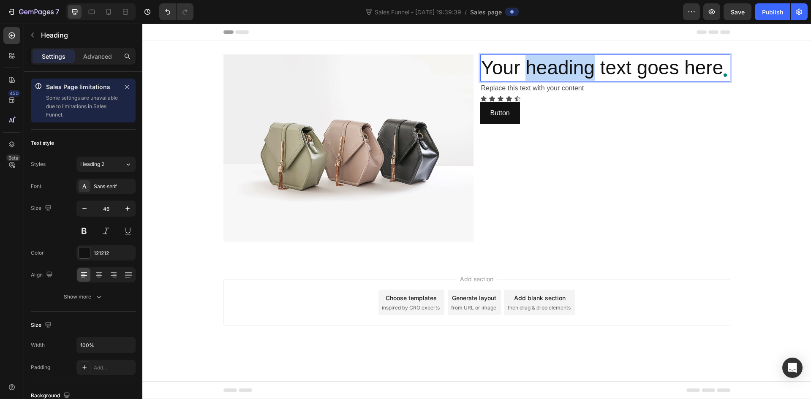
click at [557, 77] on p "Your heading text goes here" at bounding box center [605, 67] width 248 height 25
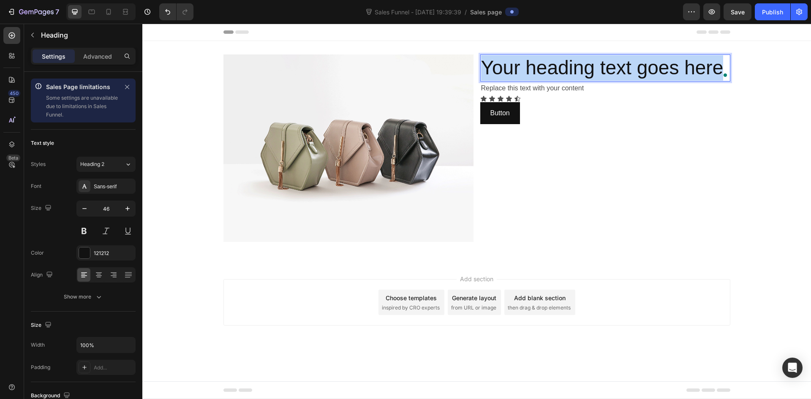
click at [557, 77] on p "Your heading text goes here" at bounding box center [605, 67] width 248 height 25
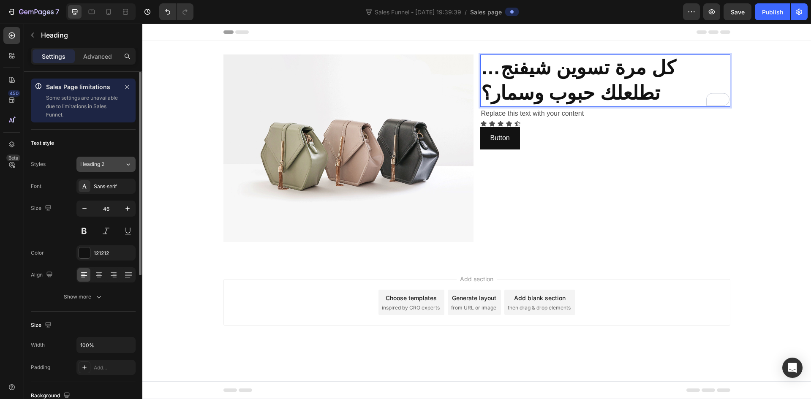
click at [109, 167] on div "Heading 2" at bounding box center [97, 164] width 34 height 8
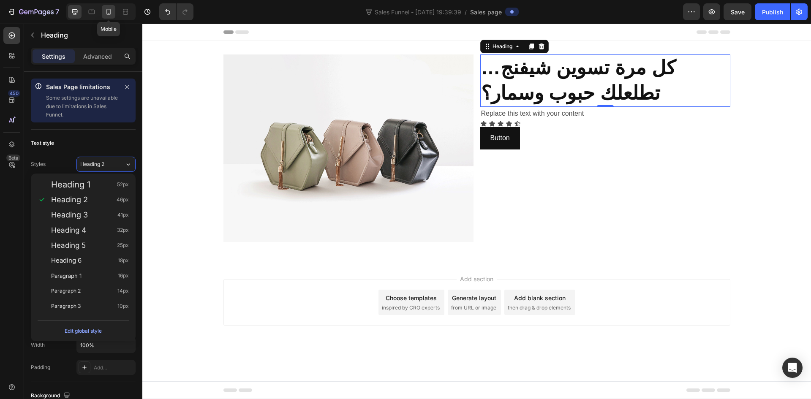
click at [111, 15] on icon at bounding box center [108, 12] width 8 height 8
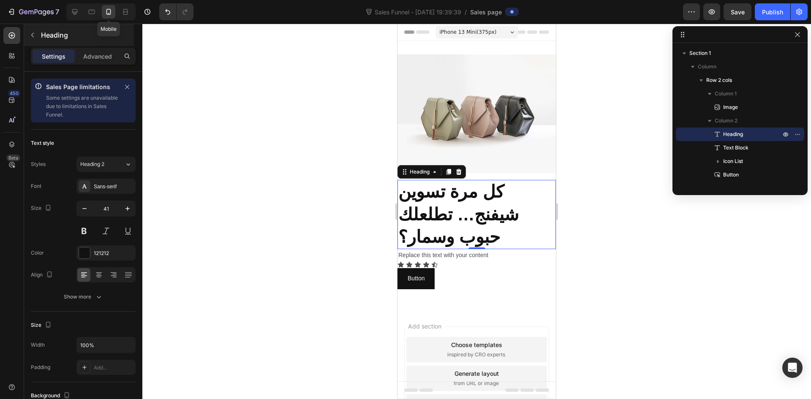
scroll to position [44, 0]
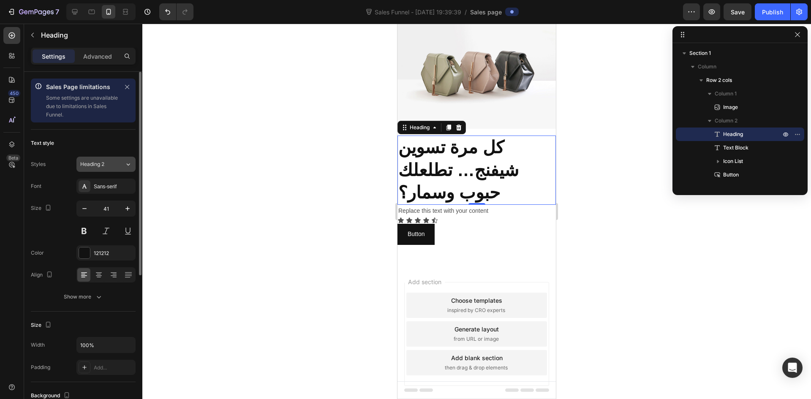
click at [122, 166] on div "Heading 2" at bounding box center [102, 164] width 44 height 8
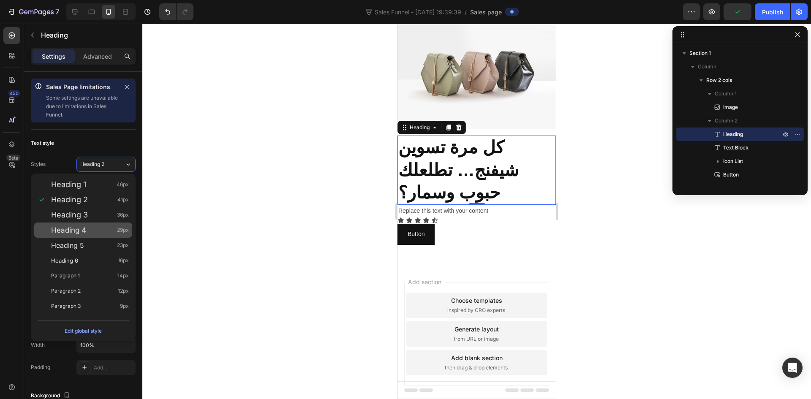
click at [80, 232] on span "Heading 4" at bounding box center [68, 230] width 35 height 8
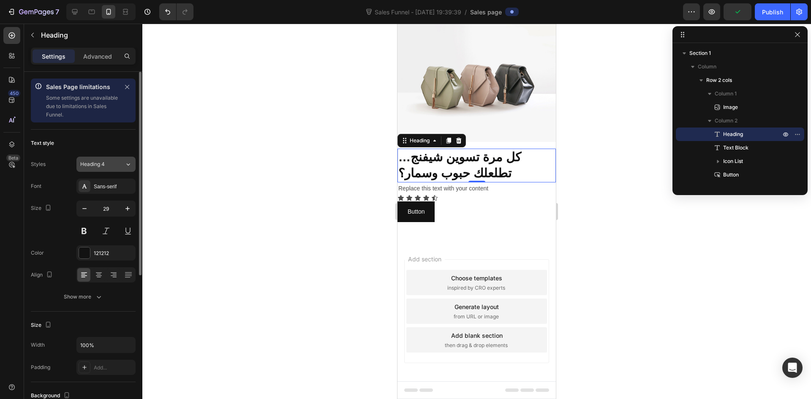
click at [97, 167] on span "Heading 4" at bounding box center [92, 164] width 24 height 8
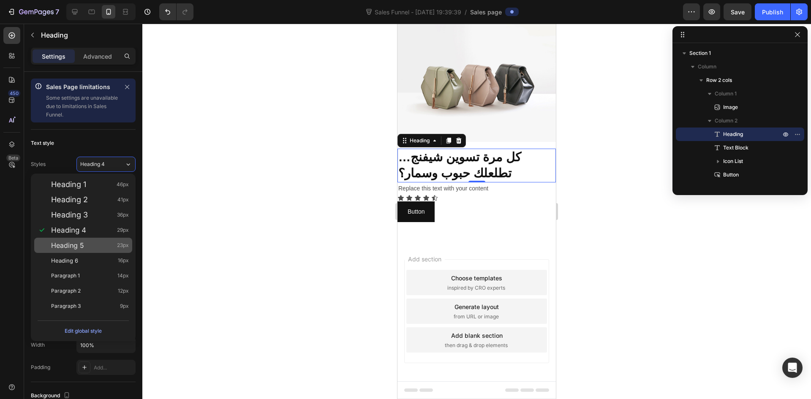
click at [81, 249] on span "Heading 5" at bounding box center [67, 245] width 33 height 8
type input "23"
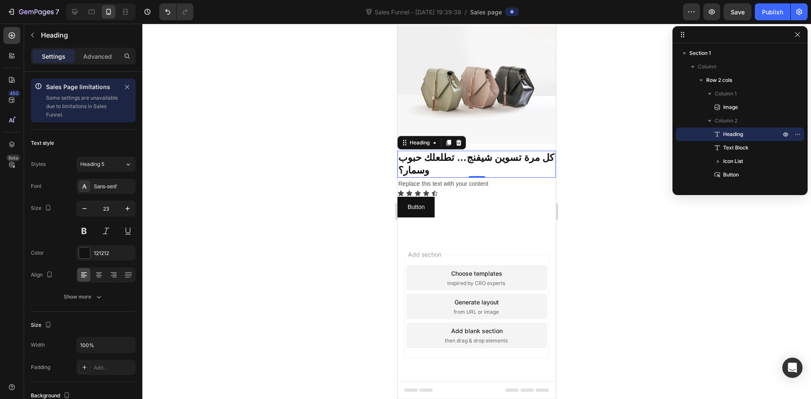
scroll to position [12, 0]
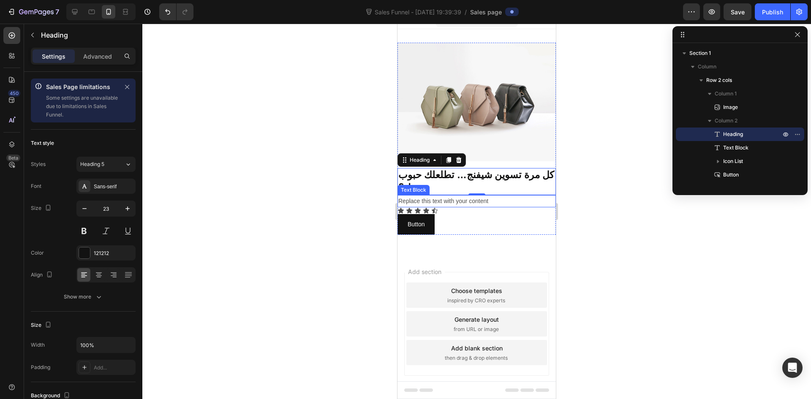
click at [457, 195] on div "Replace this text with your content" at bounding box center [476, 201] width 158 height 12
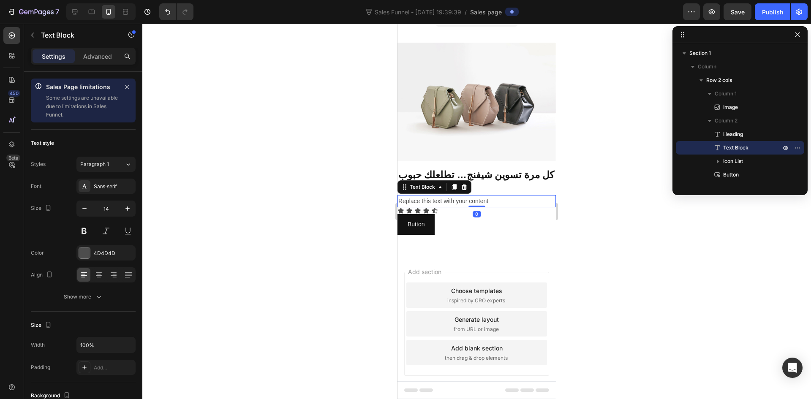
click at [448, 195] on div "Replace this text with your content" at bounding box center [476, 201] width 158 height 12
click at [448, 196] on p "Replace this text with your content" at bounding box center [476, 201] width 157 height 11
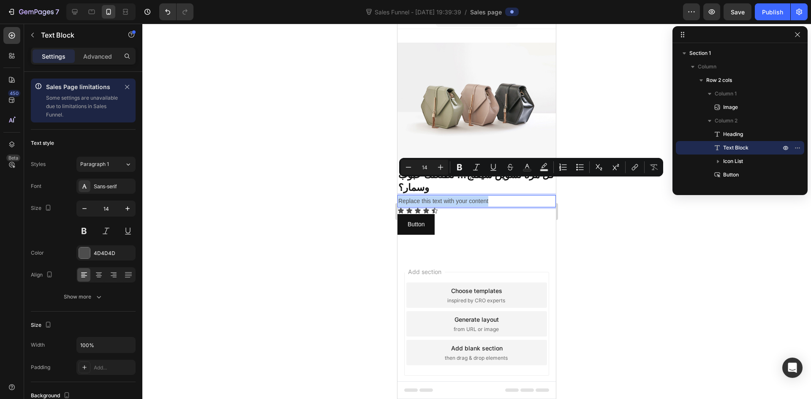
click at [448, 196] on p "Replace this text with your content" at bounding box center [476, 201] width 157 height 11
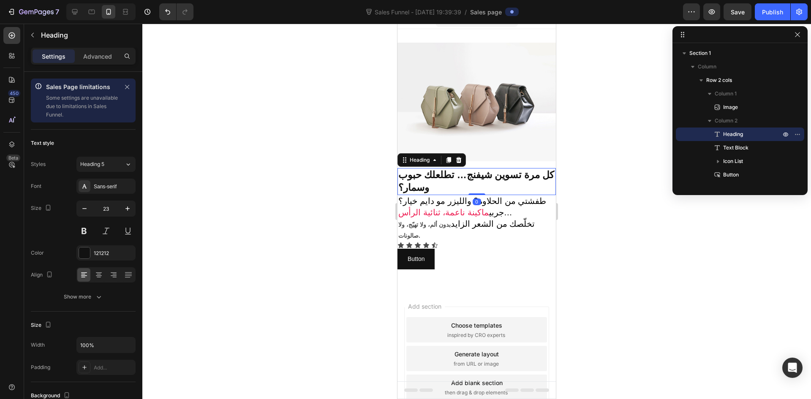
click at [463, 169] on p "⁠⁠⁠⁠⁠⁠⁠ كل مرة تسوين شيفنج… تطلعلك حبوب وسمار؟" at bounding box center [476, 181] width 157 height 25
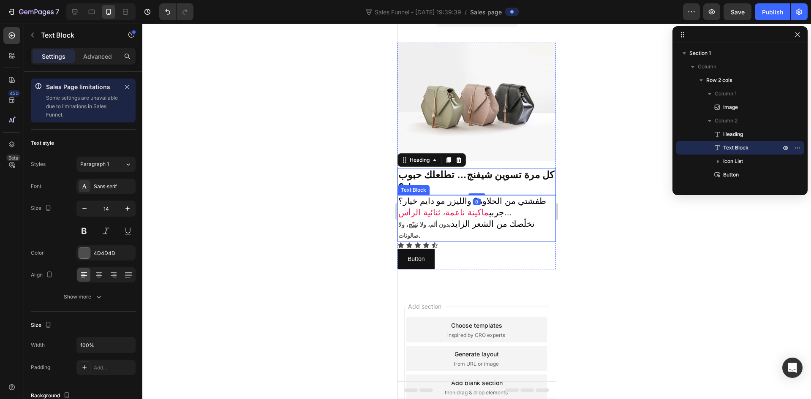
click at [489, 208] on span "جربي" at bounding box center [496, 212] width 15 height 9
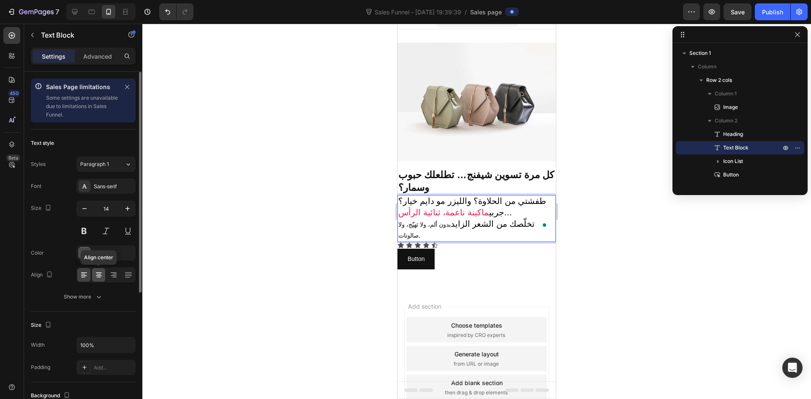
click at [102, 279] on icon at bounding box center [99, 275] width 8 height 8
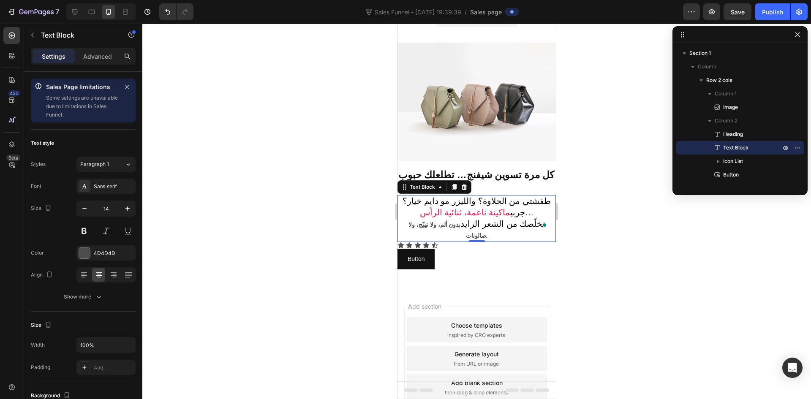
click at [514, 219] on span "تخلّصك من الشعر الزايد" at bounding box center [502, 223] width 84 height 9
click at [446, 208] on span "ماكينة ناعمة، ثنائية الرأس" at bounding box center [465, 212] width 91 height 9
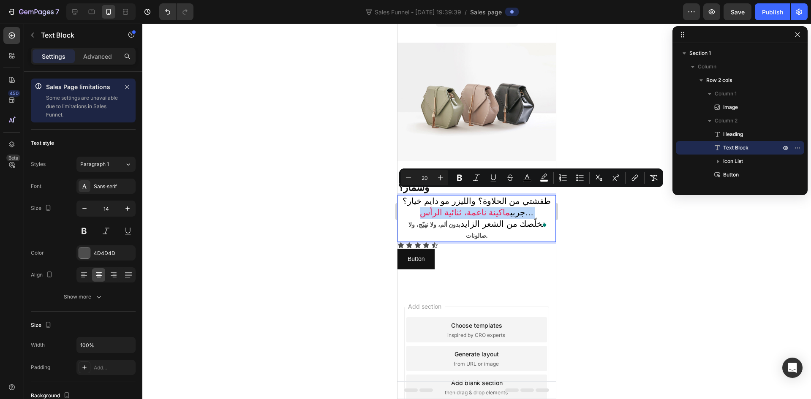
click at [446, 208] on span "ماكينة ناعمة، ثنائية الرأس" at bounding box center [465, 212] width 91 height 9
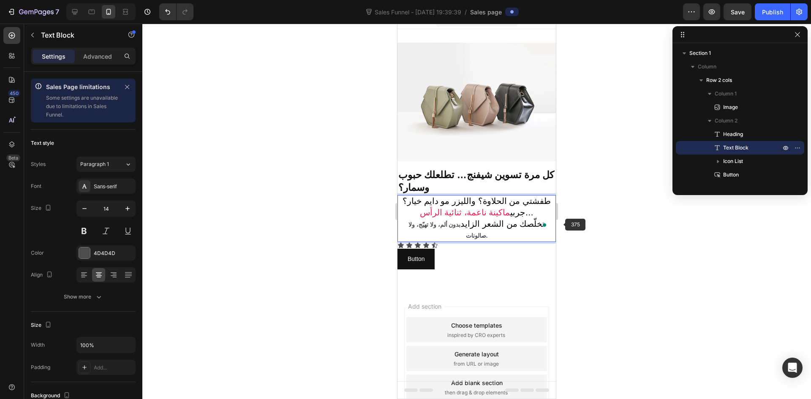
click at [561, 224] on div at bounding box center [476, 211] width 669 height 375
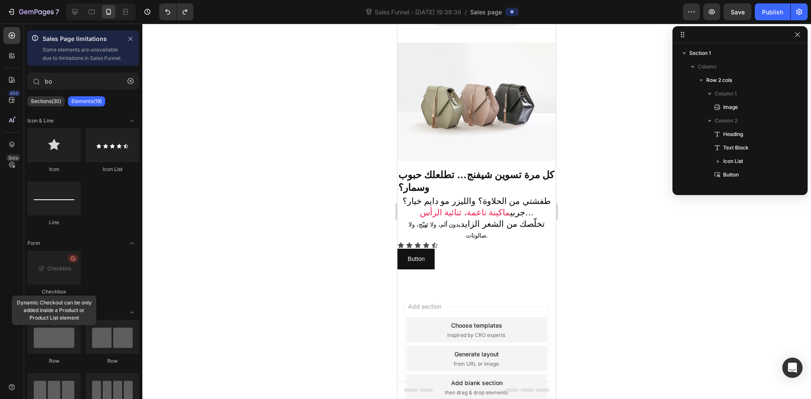
click at [582, 228] on div at bounding box center [476, 211] width 669 height 375
type input "b"
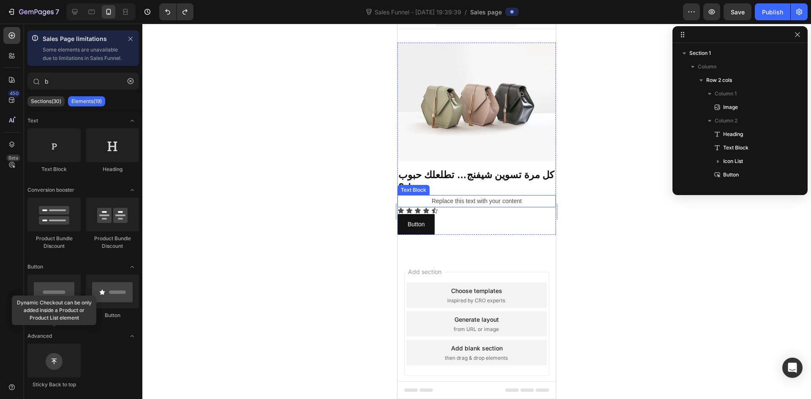
click at [475, 195] on div "Replace this text with your content" at bounding box center [476, 201] width 158 height 12
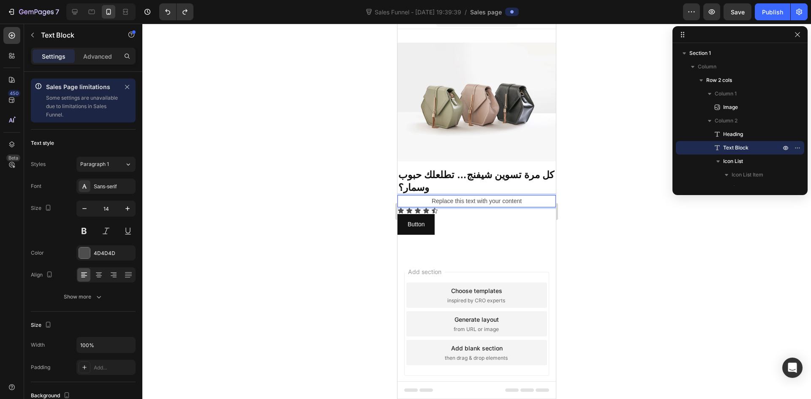
click at [476, 195] on div "Replace this text with your content" at bounding box center [476, 201] width 158 height 12
click at [476, 196] on p "Replace this text with your content" at bounding box center [476, 201] width 157 height 11
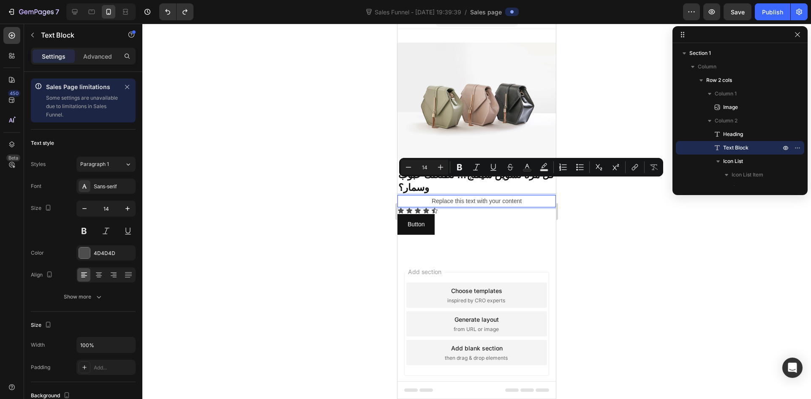
click at [502, 196] on p "Replace this text with your content" at bounding box center [476, 201] width 157 height 11
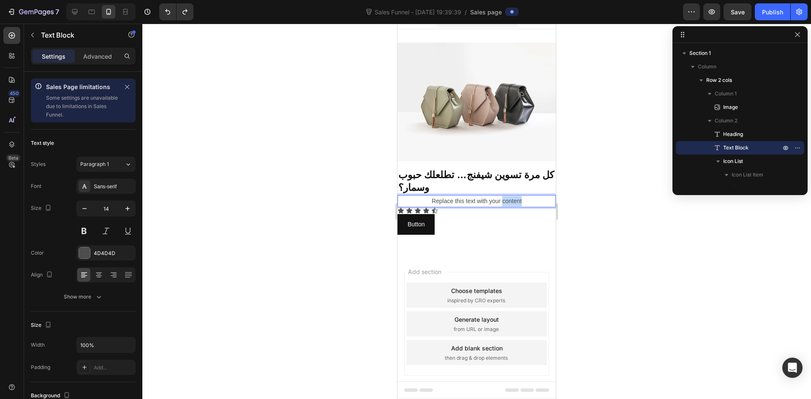
click at [502, 196] on p "Replace this text with your content" at bounding box center [476, 201] width 157 height 11
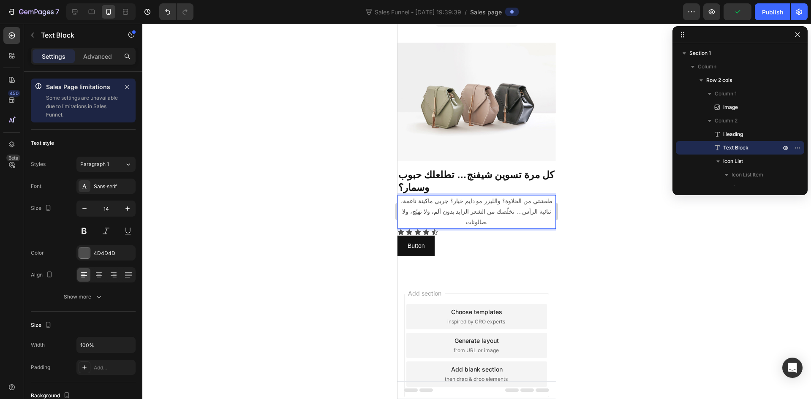
click at [626, 234] on div at bounding box center [476, 211] width 669 height 375
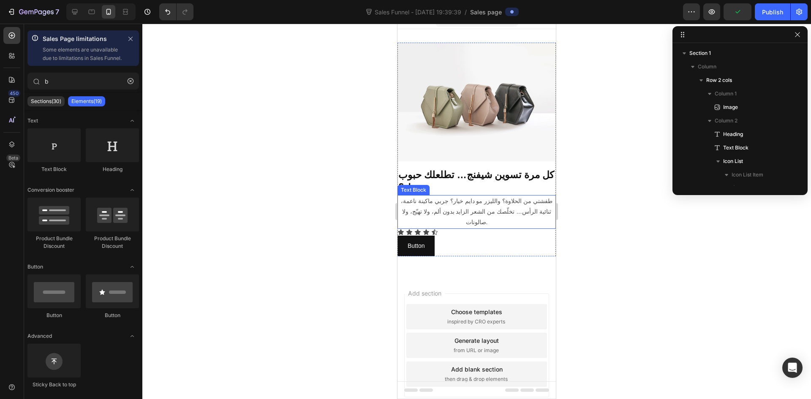
click at [448, 196] on p "طفشتي من الحلاوة؟ والليزر مو دايم خيار؟ جربي ماكينة ناعمة، ثنائية الرأس… تخلّصك…" at bounding box center [476, 212] width 157 height 32
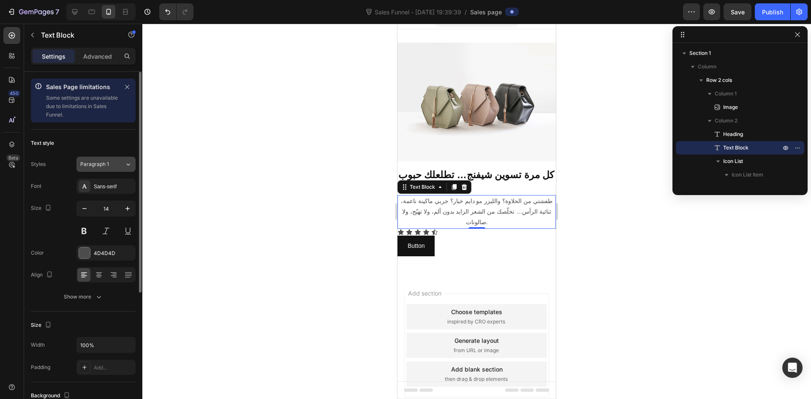
click at [125, 170] on button "Paragraph 1" at bounding box center [105, 164] width 59 height 15
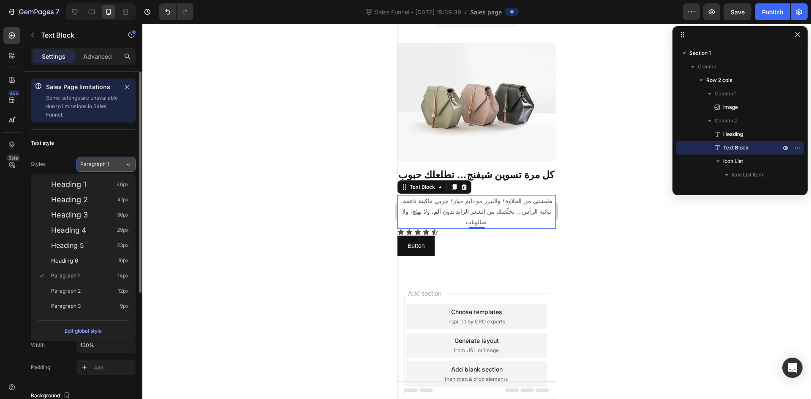
click at [125, 170] on button "Paragraph 1" at bounding box center [105, 164] width 59 height 15
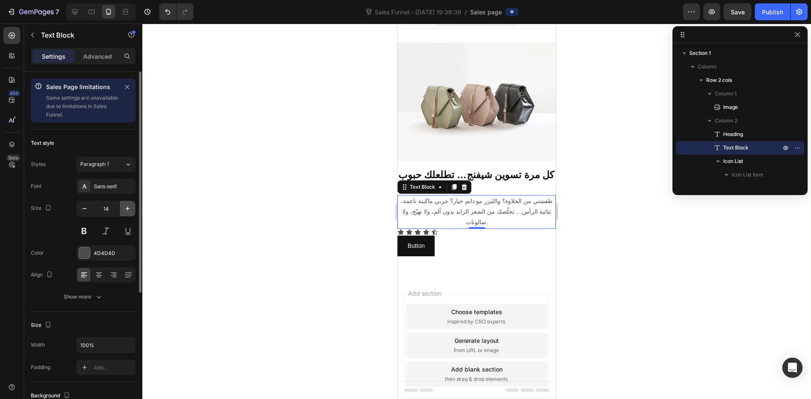
click at [130, 207] on icon "button" at bounding box center [127, 208] width 8 height 8
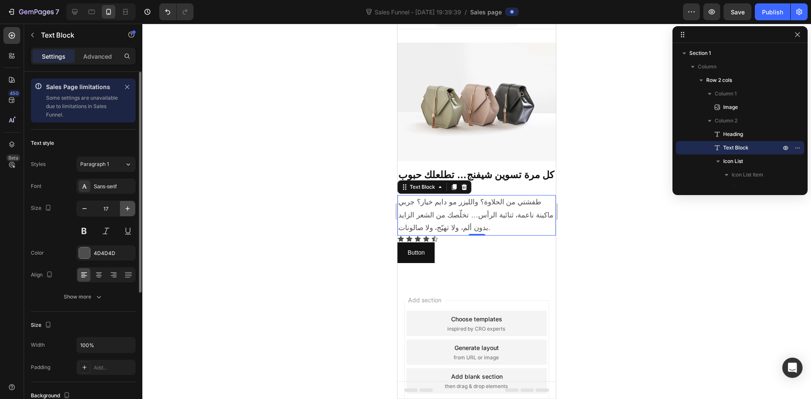
click at [130, 207] on icon "button" at bounding box center [127, 208] width 8 height 8
type input "18"
click at [103, 275] on icon at bounding box center [99, 275] width 8 height 8
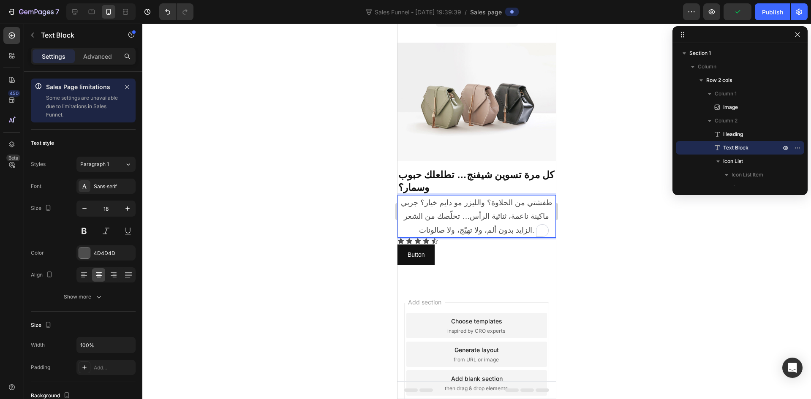
click at [437, 196] on p "طفشتي من الحلاوة؟ والليزر مو دايم خيار؟ جربي ماكينة ناعمة، ثنائية الرأس… تخلّصك…" at bounding box center [476, 216] width 157 height 41
click at [438, 196] on p "طفشتي من الحلاوة؟ والليزر مو دايم خيار؟ جربي ماكينة ناعمة، ثنائية الرأس… تخلّصك…" at bounding box center [476, 216] width 157 height 41
click at [437, 196] on p "طفشتي من الحلاوة؟ والليزر مو دايم خيار؟ جربي ماكينة ناعمة، ثنائية الرأس… تخلّصك…" at bounding box center [476, 216] width 157 height 41
click at [459, 197] on p "طفشتي من الحلاوة؟ والليزر مو دايم خيار؟ جربي ماكينة ناعمة، ثنائية الرأس… تخلّصك…" at bounding box center [476, 216] width 157 height 41
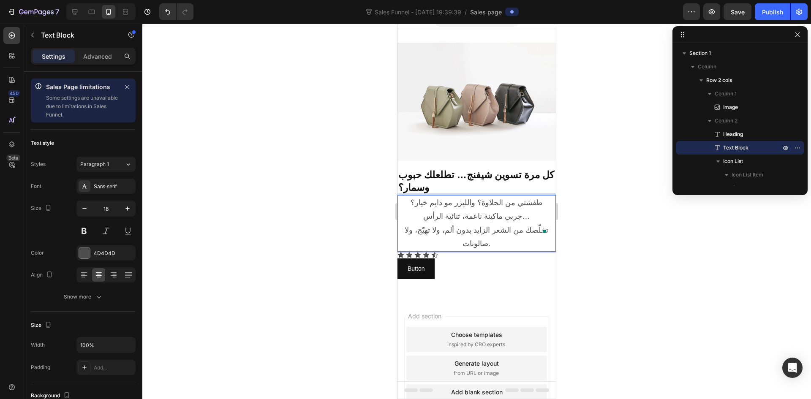
click at [631, 242] on div at bounding box center [476, 211] width 669 height 375
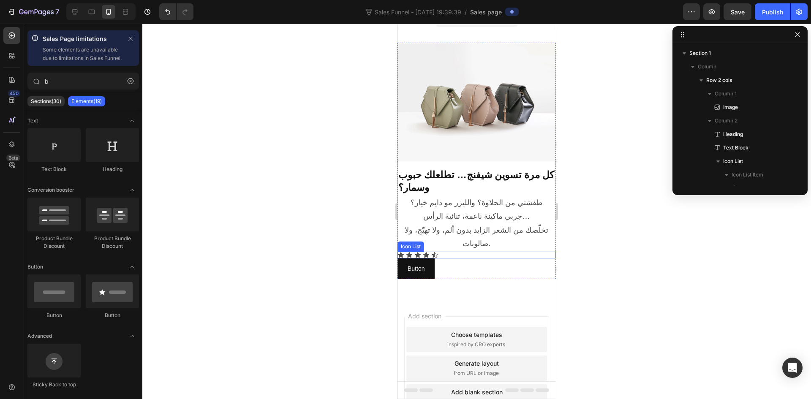
click at [431, 252] on div "Icon Icon Icon Icon Icon" at bounding box center [476, 255] width 158 height 7
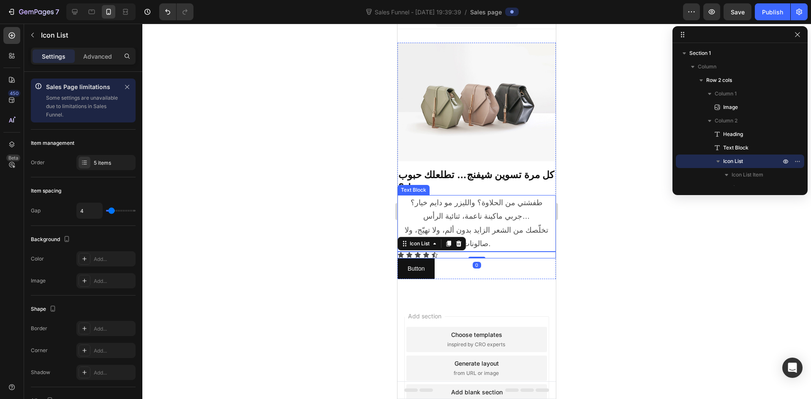
click at [636, 238] on div at bounding box center [476, 211] width 669 height 375
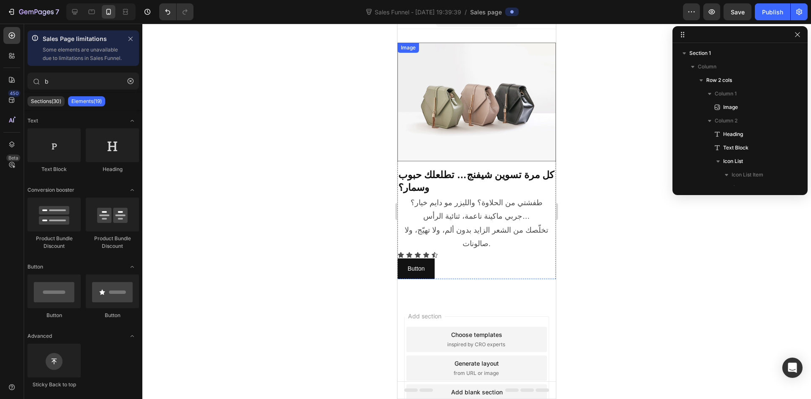
click at [486, 134] on img at bounding box center [476, 102] width 158 height 119
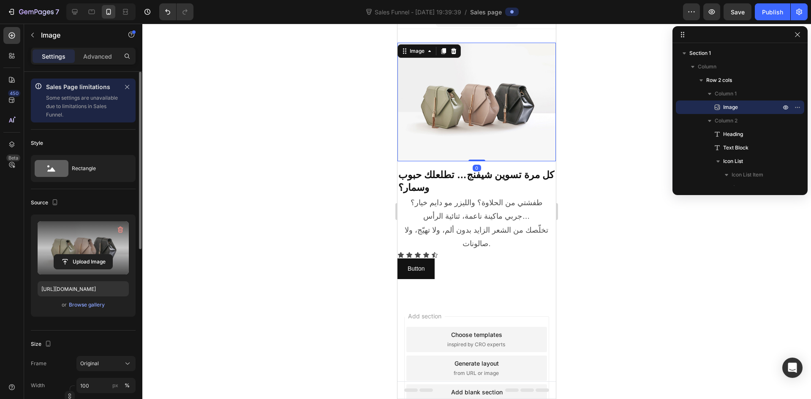
click at [84, 239] on label at bounding box center [83, 247] width 91 height 53
click at [84, 255] on input "file" at bounding box center [83, 262] width 58 height 14
click at [99, 259] on input "file" at bounding box center [83, 262] width 58 height 14
click at [79, 247] on label at bounding box center [83, 247] width 91 height 53
click at [79, 255] on input "file" at bounding box center [83, 262] width 58 height 14
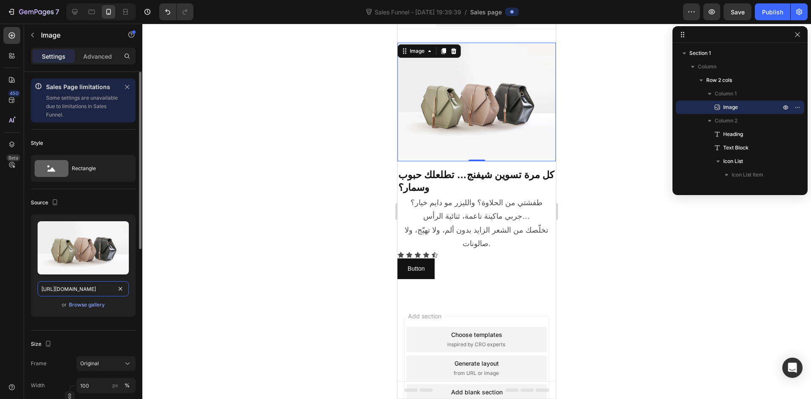
click at [67, 295] on input "https://cdn.shopify.com/s/files/1/2005/9307/files/image_demo.jpg" at bounding box center [83, 288] width 91 height 15
click at [80, 304] on div "Browse gallery" at bounding box center [87, 305] width 36 height 8
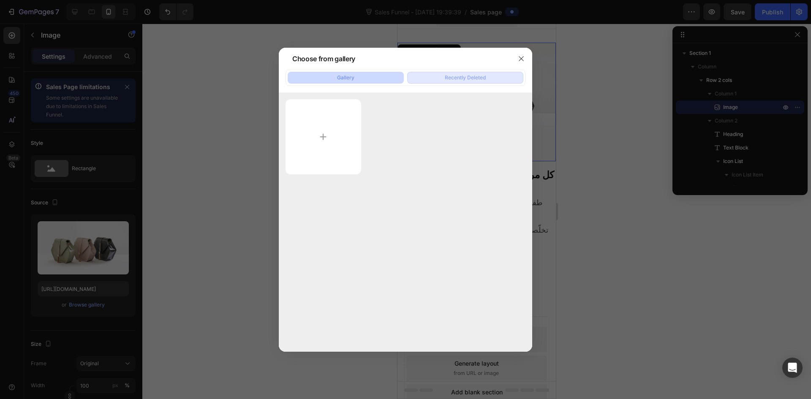
click at [450, 74] on div "Recently Deleted" at bounding box center [465, 78] width 41 height 8
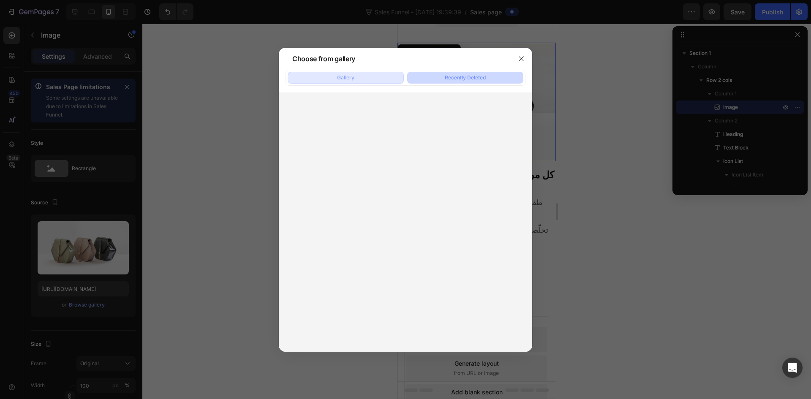
click at [371, 78] on button "Gallery" at bounding box center [346, 78] width 116 height 12
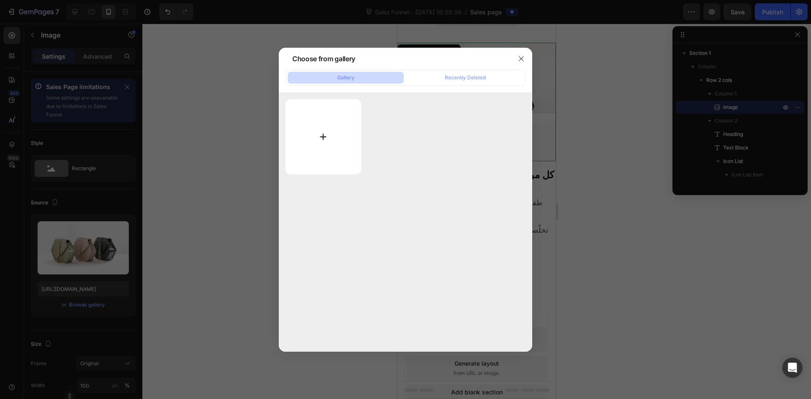
click at [331, 137] on input "file" at bounding box center [323, 136] width 76 height 75
type input "C:\fakepath\Female Electric Shaver (9)-min.jpg"
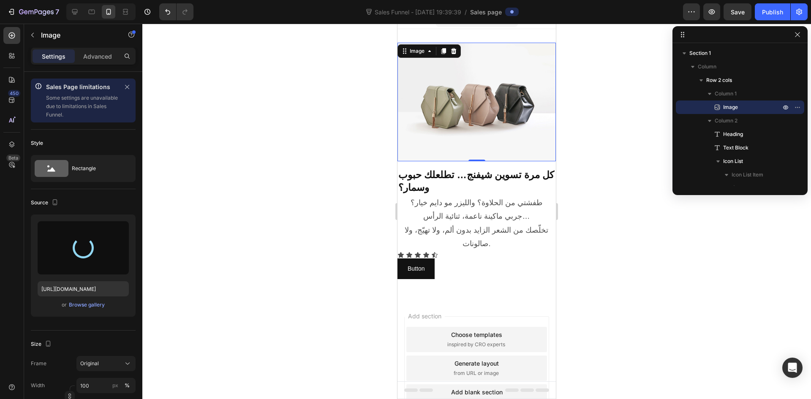
type input "https://cdn.shopify.com/s/files/1/0729/9815/8571/files/gempages_581372436805583…"
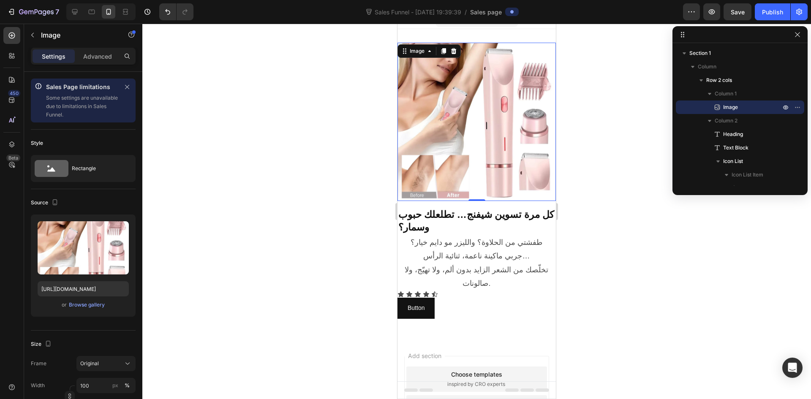
click at [642, 253] on div at bounding box center [476, 211] width 669 height 375
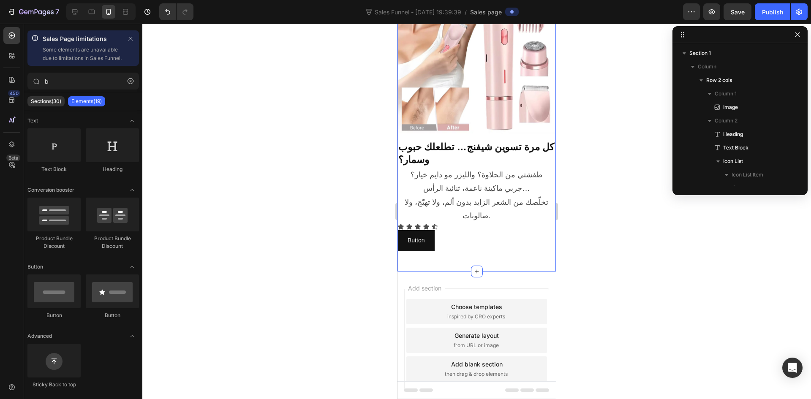
scroll to position [80, 0]
click at [427, 229] on button "Button" at bounding box center [415, 239] width 37 height 21
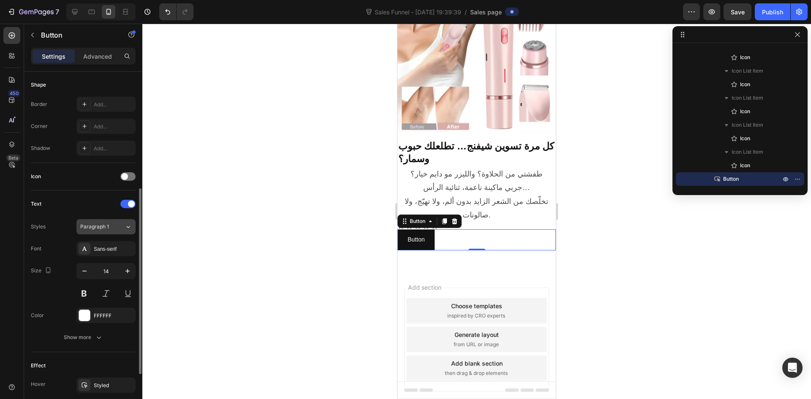
scroll to position [222, 0]
click at [92, 227] on span "Paragraph 1" at bounding box center [94, 227] width 29 height 8
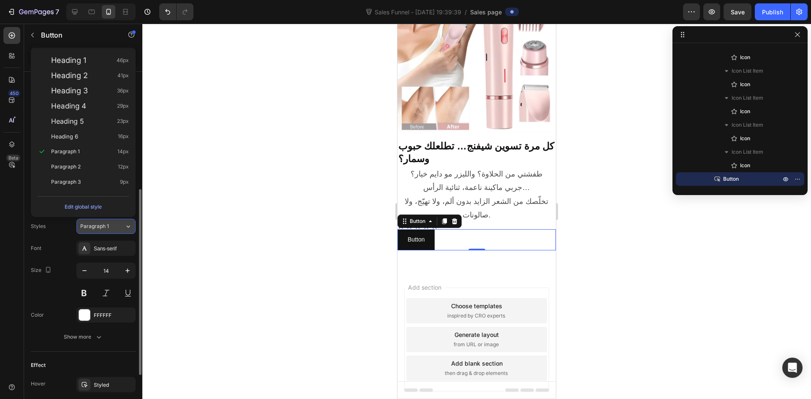
click at [92, 227] on span "Paragraph 1" at bounding box center [94, 227] width 29 height 8
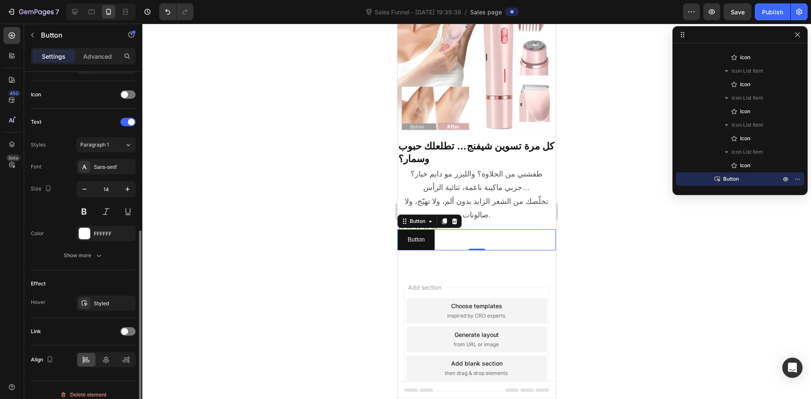
scroll to position [312, 0]
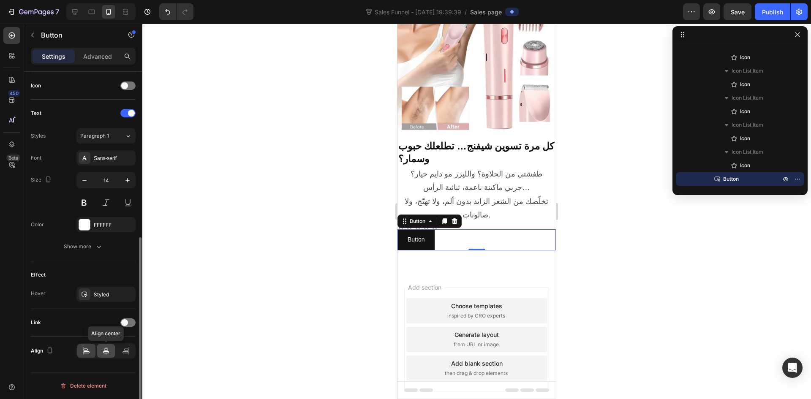
click at [110, 354] on icon at bounding box center [106, 351] width 8 height 8
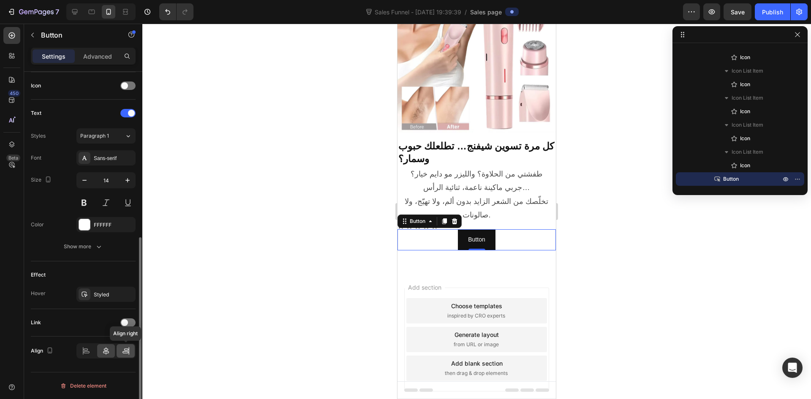
click at [125, 352] on icon at bounding box center [126, 351] width 8 height 8
click at [108, 354] on icon at bounding box center [106, 351] width 8 height 8
click at [132, 326] on div at bounding box center [127, 322] width 15 height 8
click at [119, 342] on div "Open page" at bounding box center [101, 344] width 43 height 8
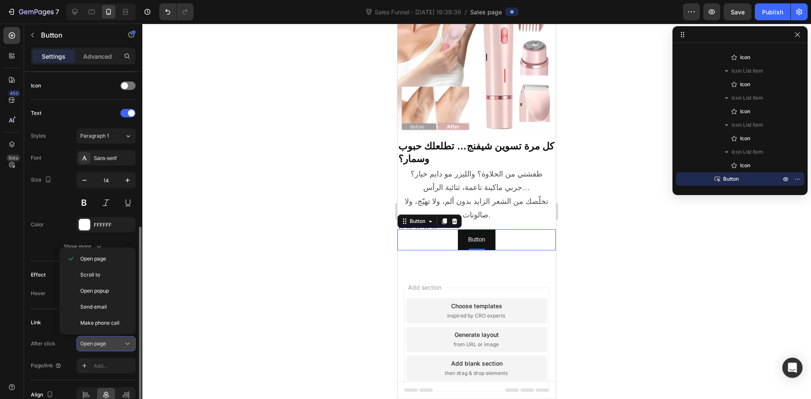
click at [119, 342] on div "Open page" at bounding box center [101, 344] width 43 height 8
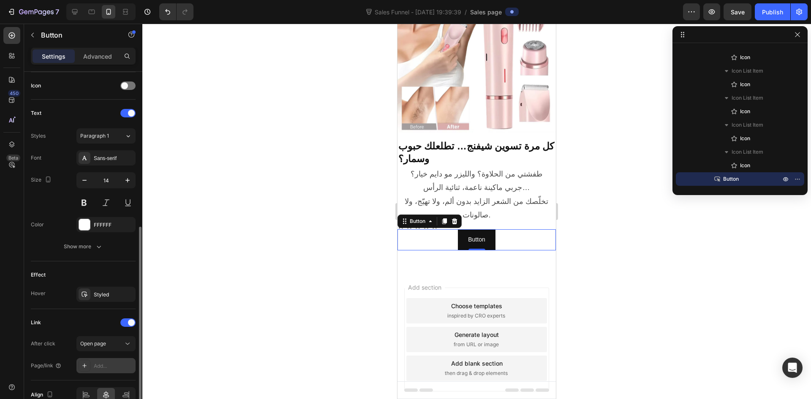
click at [111, 363] on div "Add..." at bounding box center [114, 366] width 40 height 8
click at [65, 352] on div "After click Open page Page/link Add..." at bounding box center [83, 354] width 105 height 37
click at [125, 321] on div at bounding box center [127, 322] width 15 height 8
click at [90, 296] on div at bounding box center [85, 294] width 12 height 12
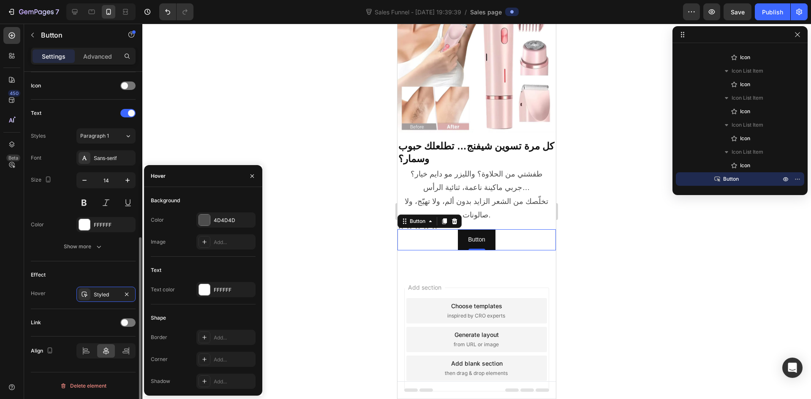
click at [63, 290] on div "Hover Styled" at bounding box center [83, 294] width 105 height 15
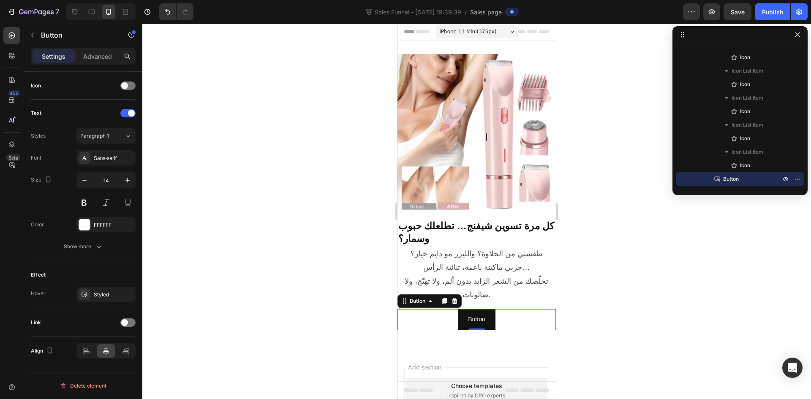
scroll to position [0, 0]
click at [506, 221] on strong "كل مرة تسوين شيفنج… تطلعلك حبوب وسمار؟" at bounding box center [476, 233] width 156 height 24
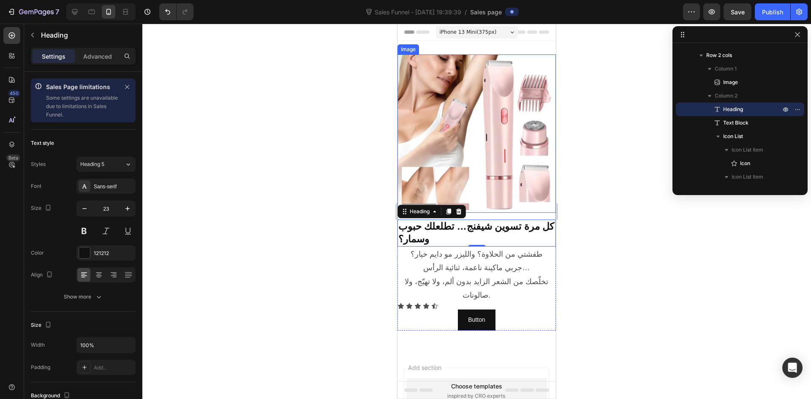
click at [443, 148] on img at bounding box center [476, 133] width 158 height 158
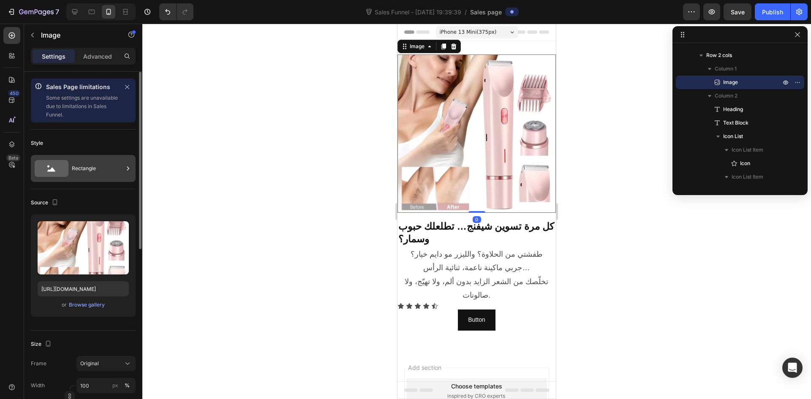
click at [91, 166] on div "Rectangle" at bounding box center [98, 168] width 52 height 19
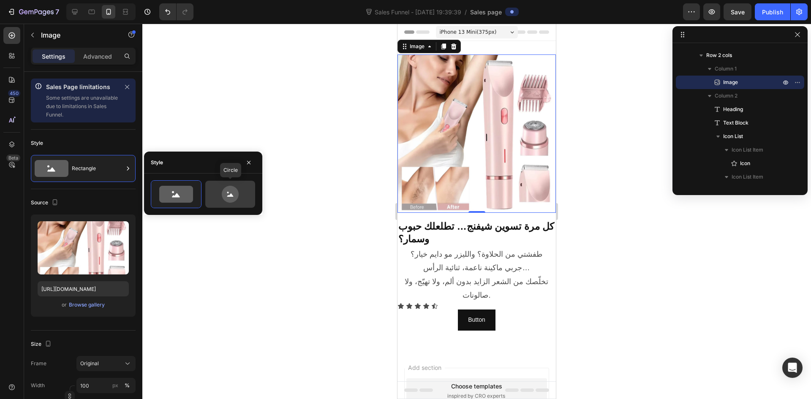
click at [243, 191] on icon at bounding box center [230, 194] width 40 height 17
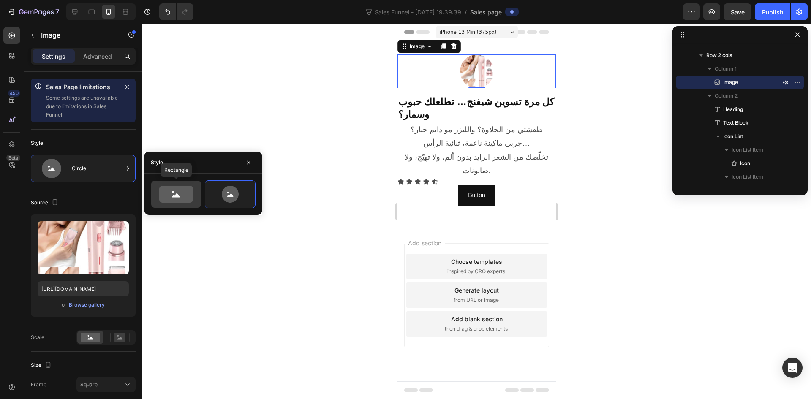
click at [180, 193] on icon at bounding box center [176, 194] width 34 height 17
type input "100"
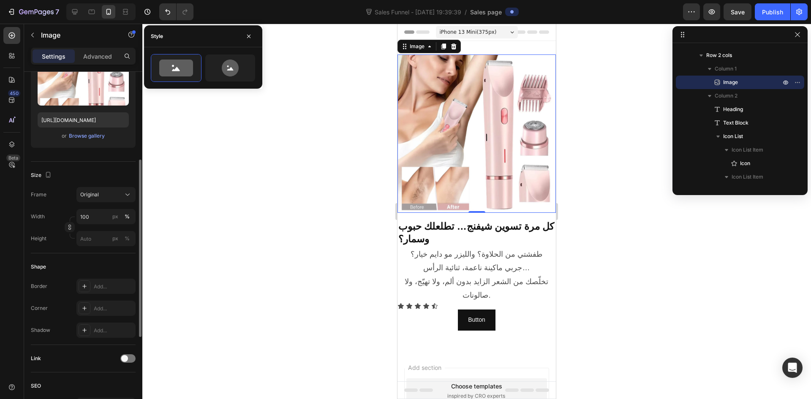
scroll to position [171, 0]
click at [111, 193] on div "Original" at bounding box center [100, 193] width 41 height 8
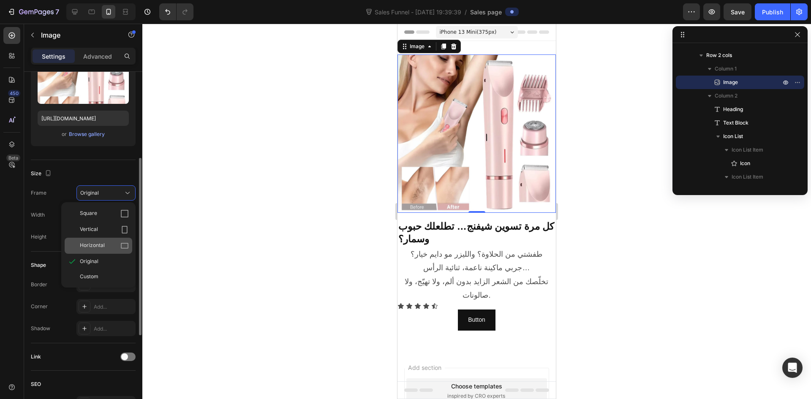
click at [102, 242] on span "Horizontal" at bounding box center [92, 246] width 25 height 8
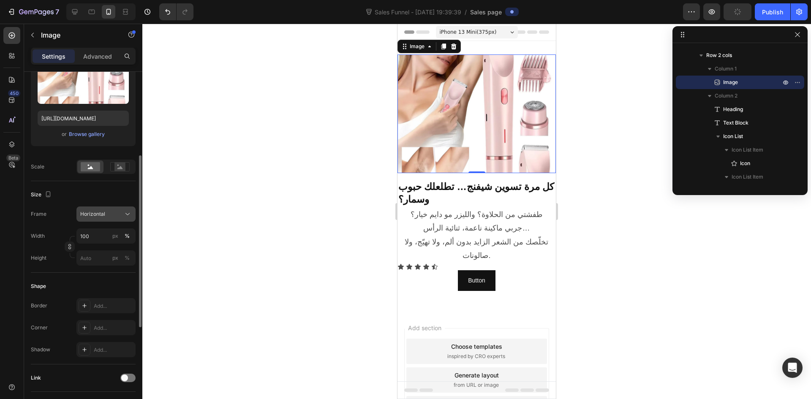
click at [123, 210] on div "Horizontal" at bounding box center [106, 214] width 52 height 8
click at [110, 286] on div "Original" at bounding box center [104, 283] width 49 height 8
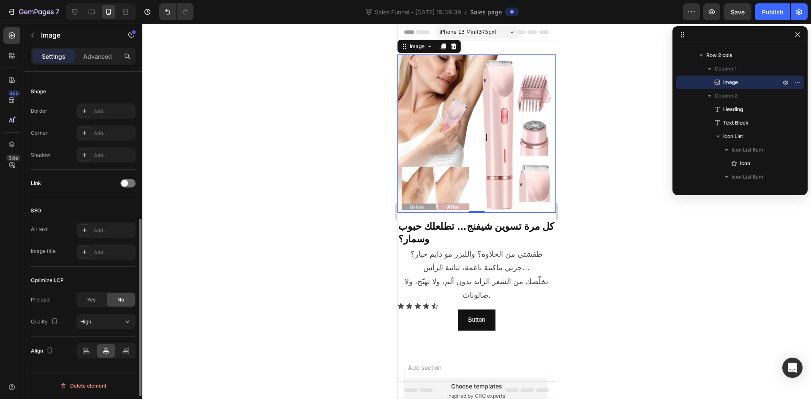
scroll to position [0, 0]
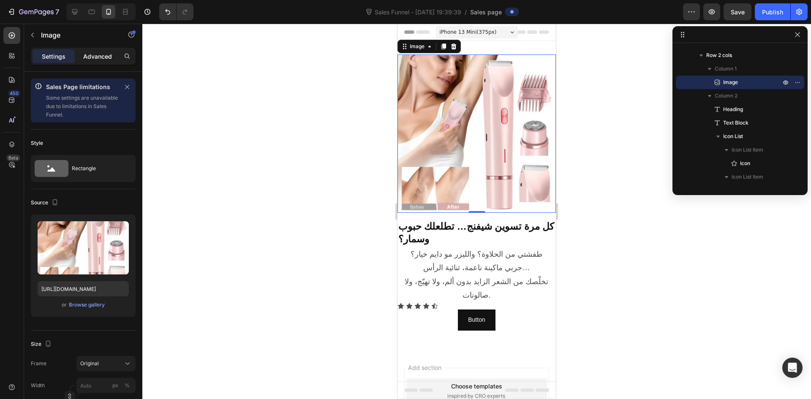
click at [92, 54] on p "Advanced" at bounding box center [97, 56] width 29 height 9
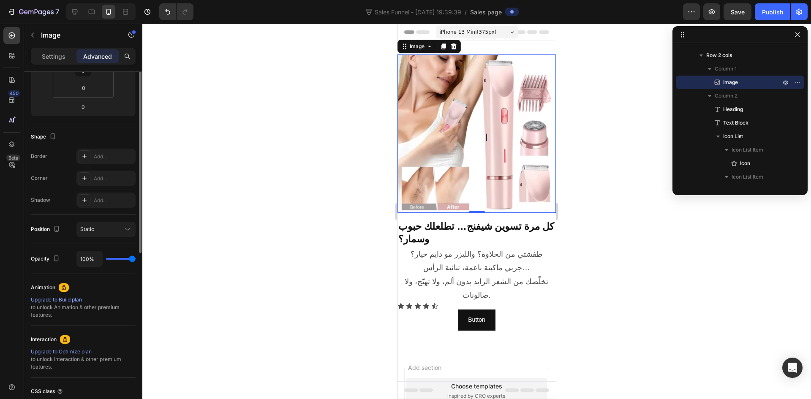
scroll to position [235, 0]
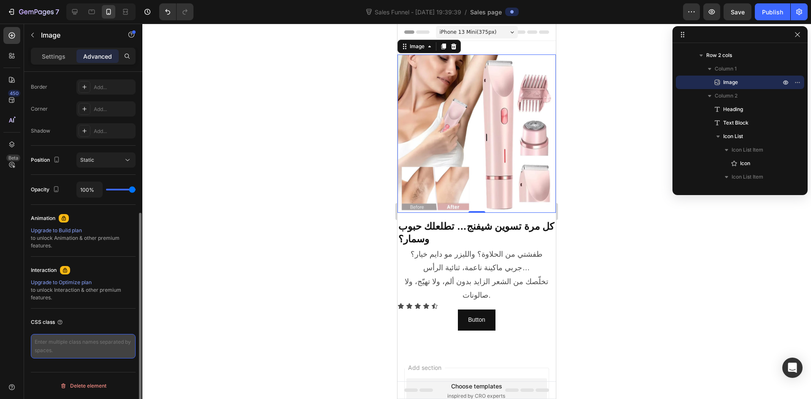
click at [83, 342] on textarea at bounding box center [83, 346] width 105 height 24
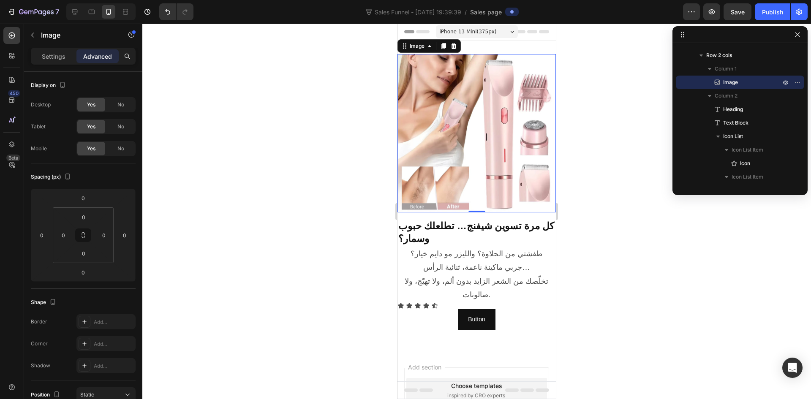
scroll to position [0, 0]
